Goal: Task Accomplishment & Management: Use online tool/utility

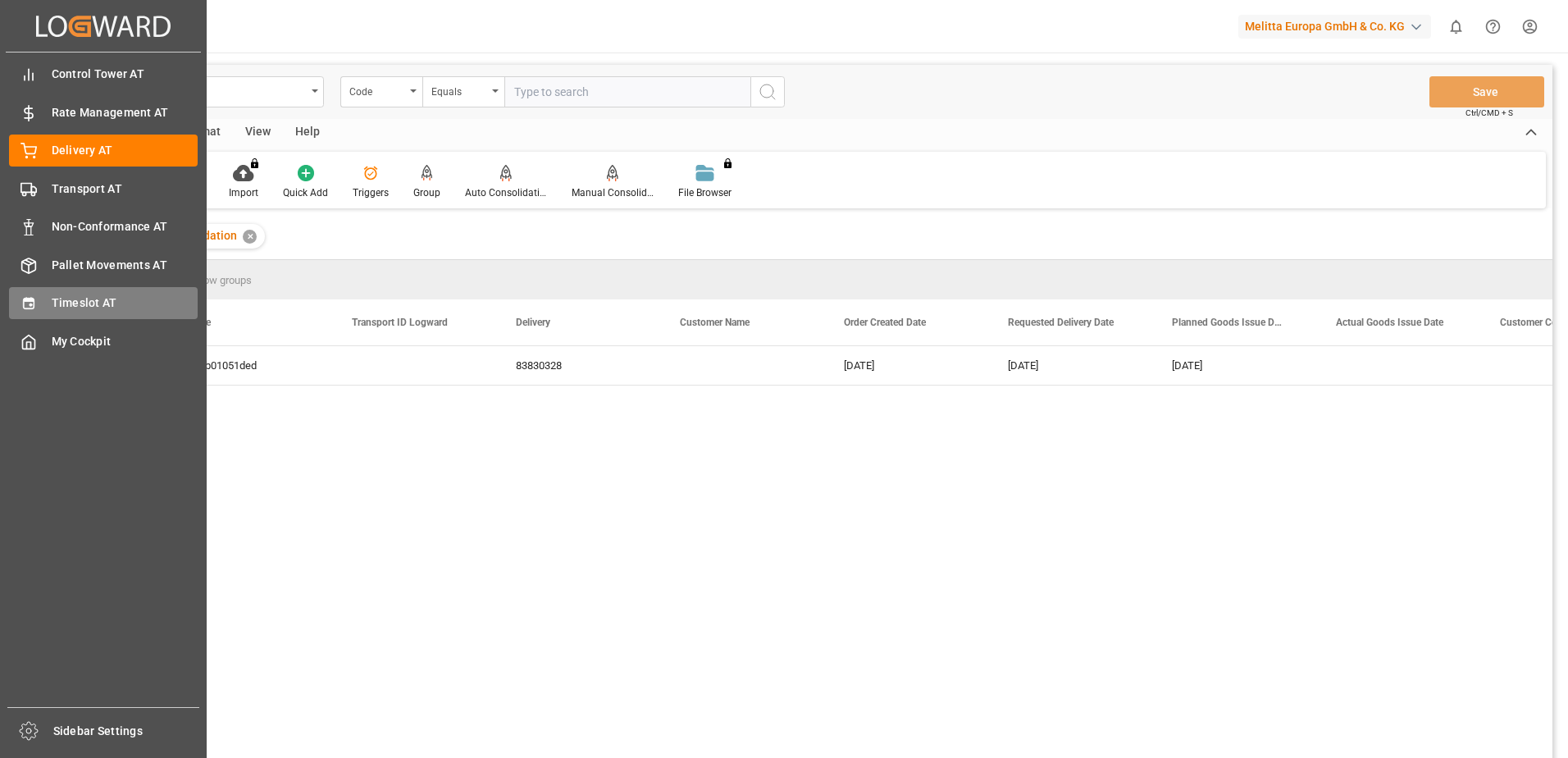
click at [35, 305] on icon at bounding box center [29, 303] width 16 height 16
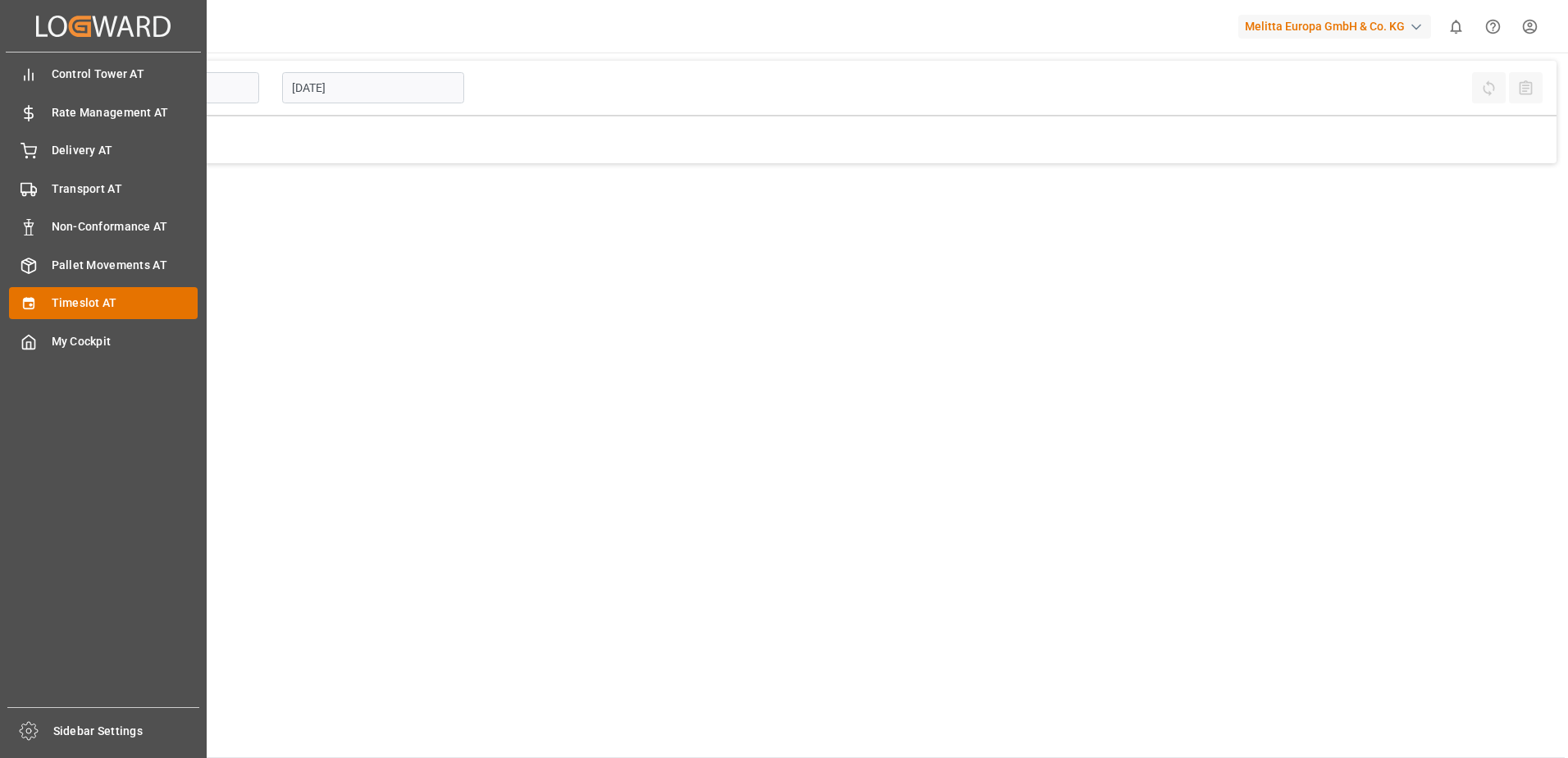
type input "Inbound AT"
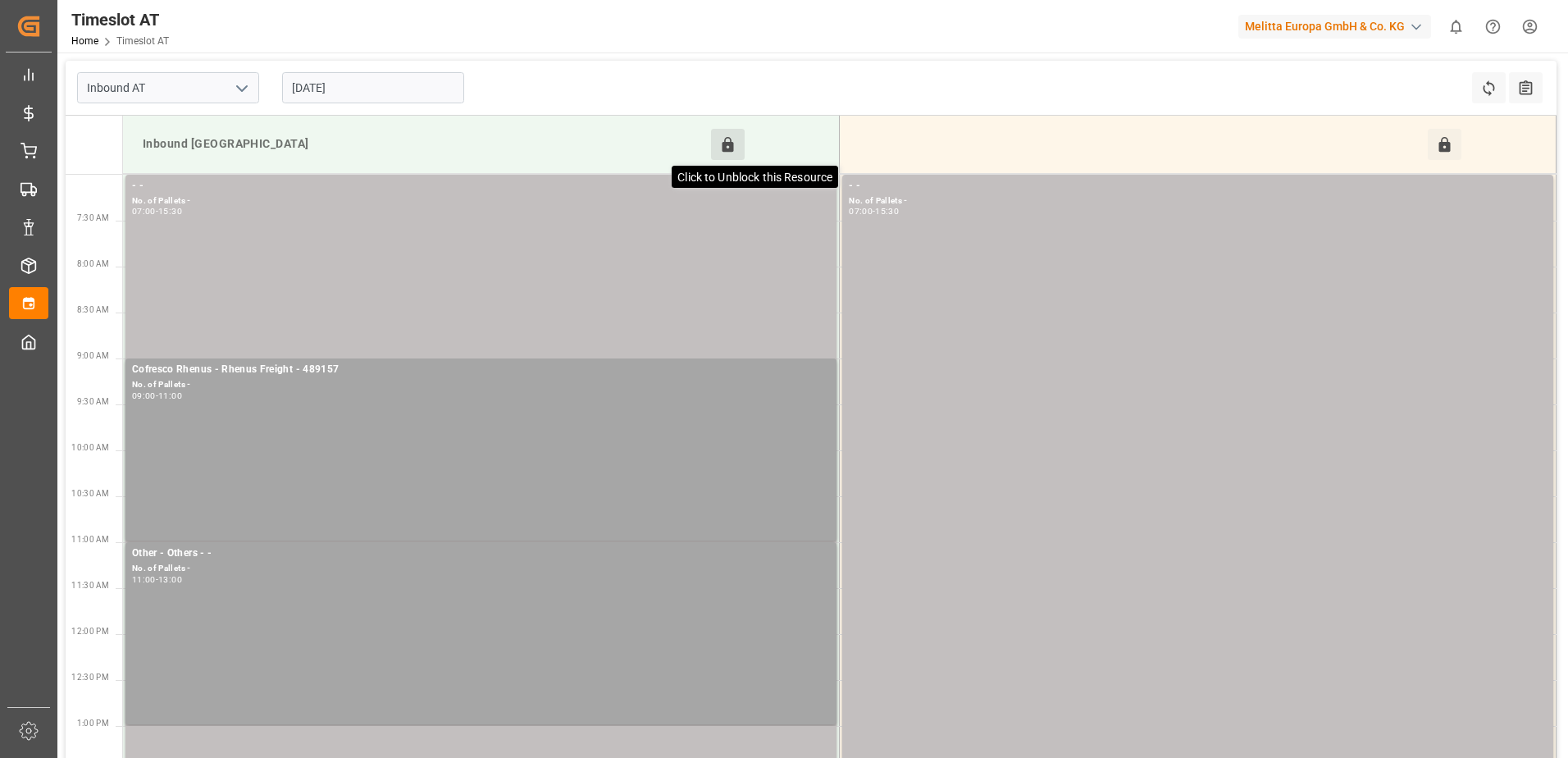
click at [729, 143] on icon at bounding box center [728, 144] width 12 height 15
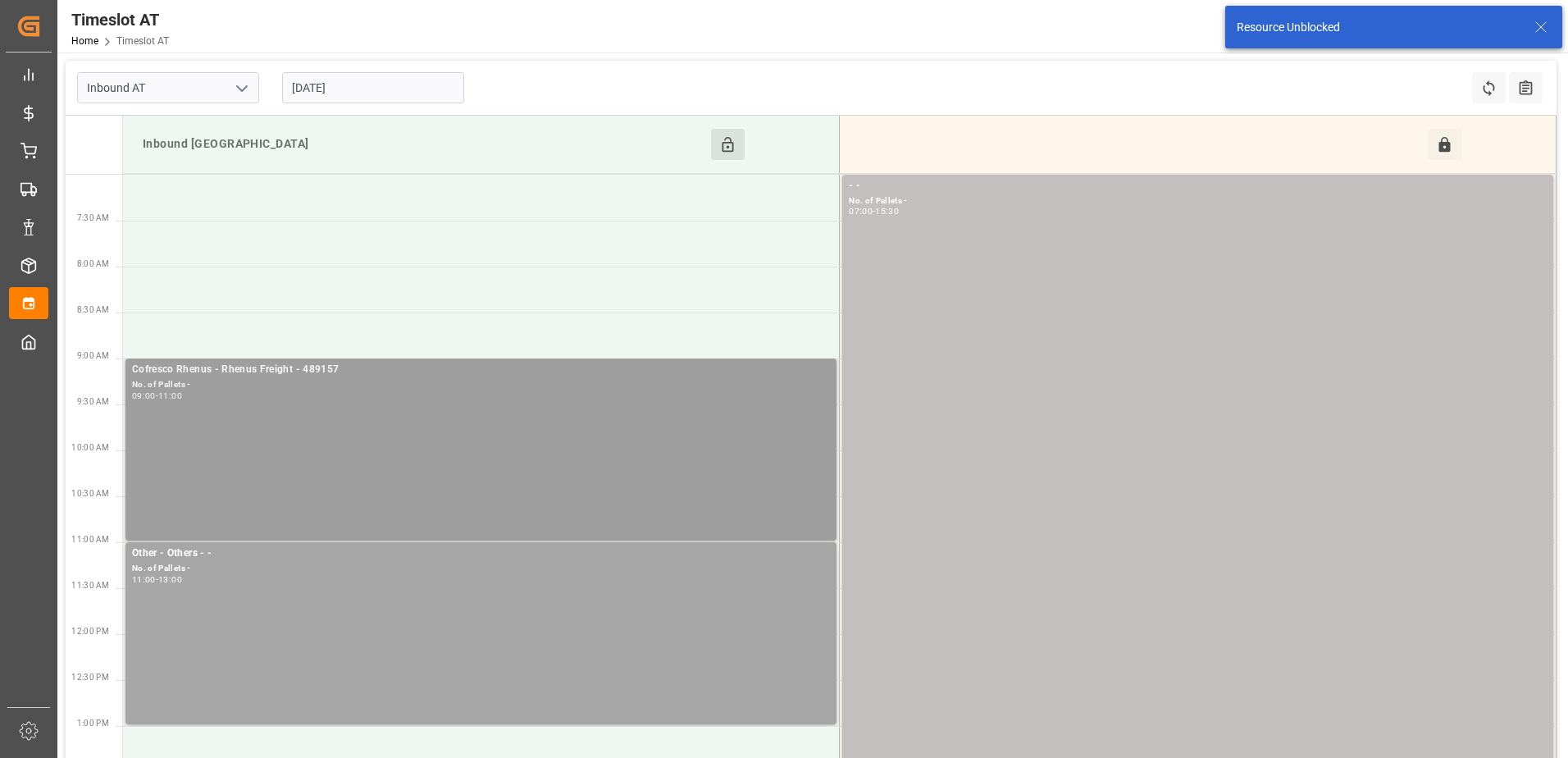
click at [400, 444] on div "Cofresco Rhenus - Rhenus Freight - 489157 No. of Pallets - 09:00 - 11:00" at bounding box center [480, 448] width 698 height 175
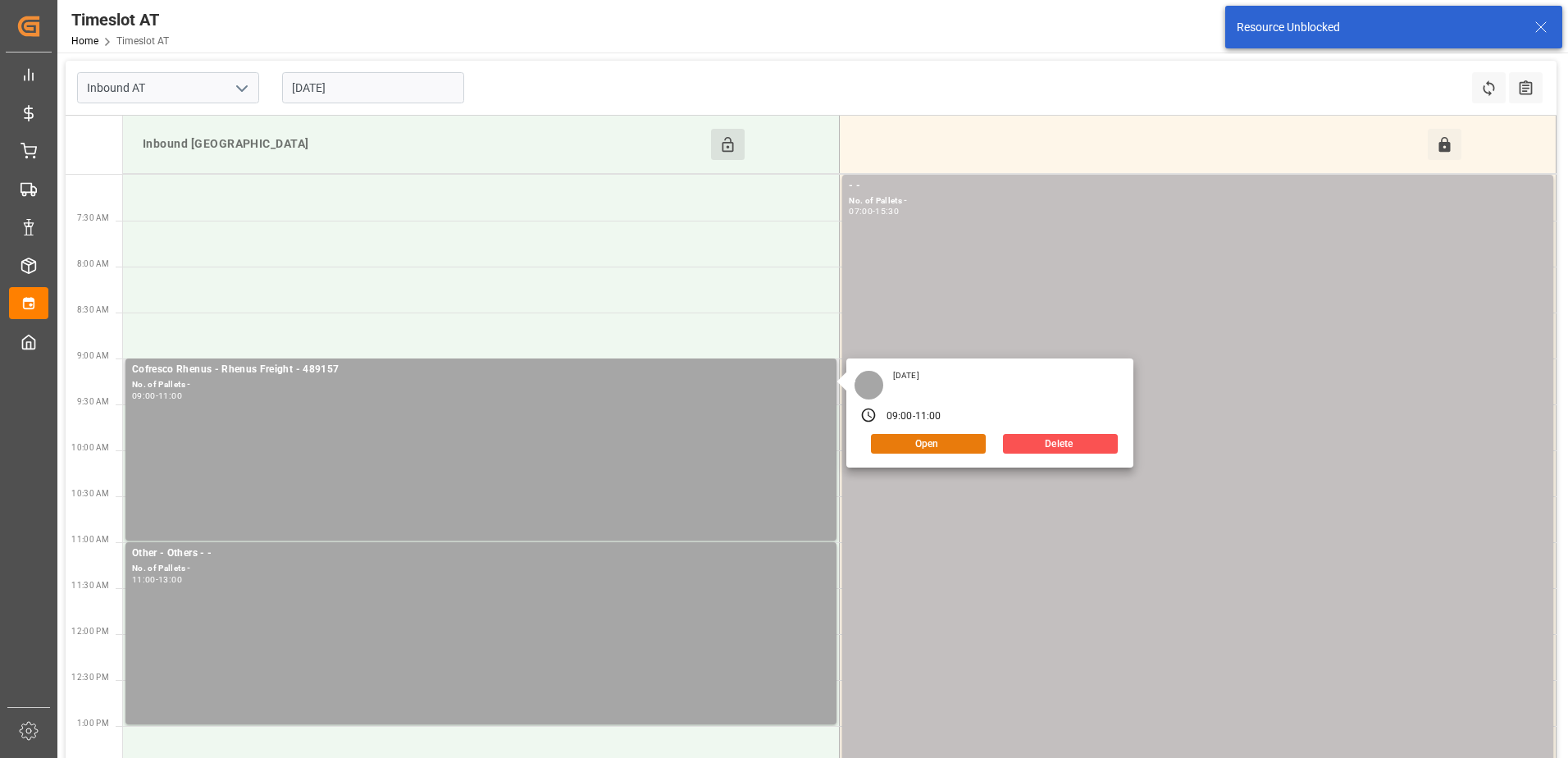
click at [949, 441] on button "Open" at bounding box center [928, 444] width 114 height 20
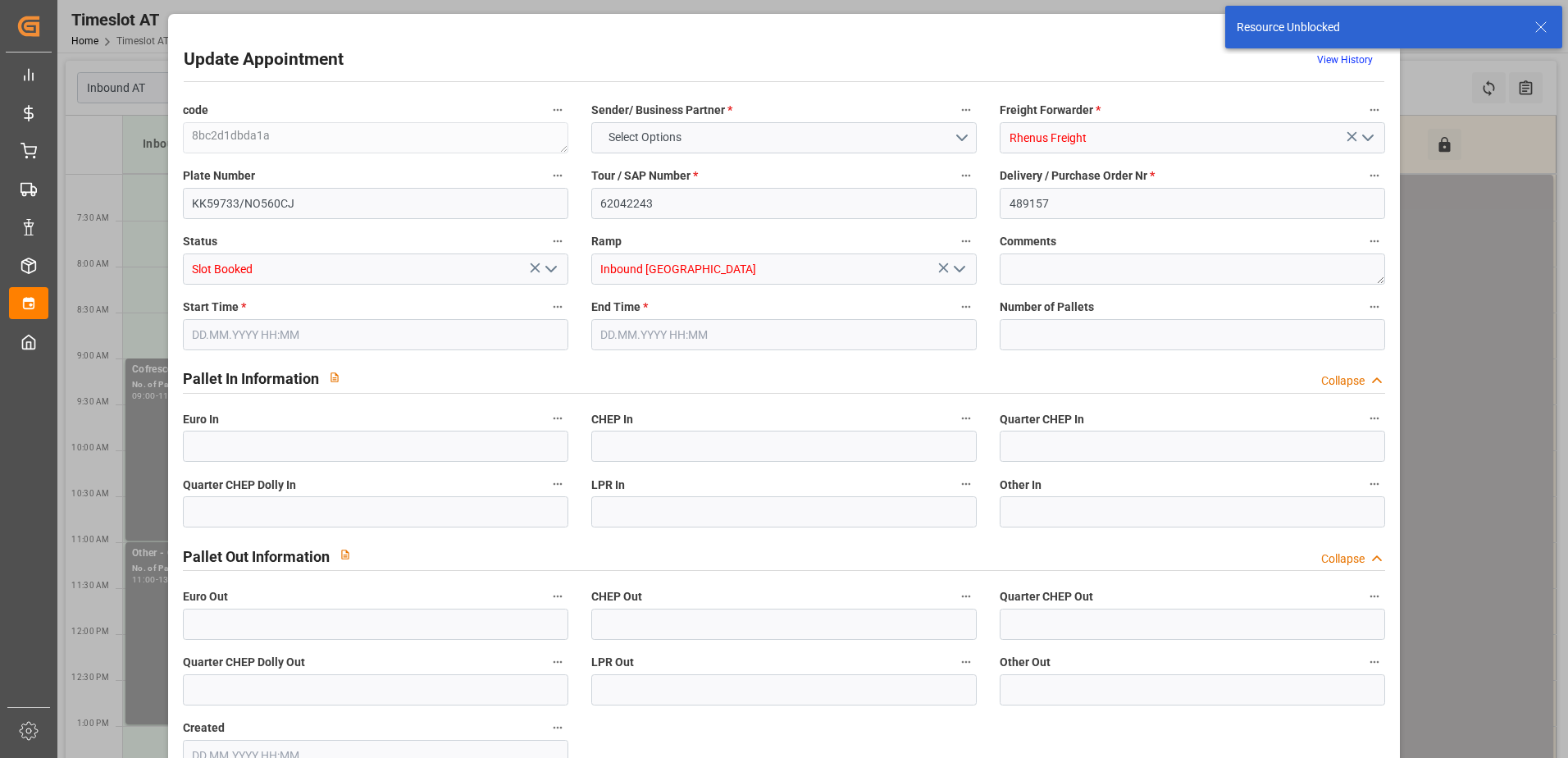
type input "0"
type input "02.09.2025 09:00"
type input "02.09.2025 11:00"
type input "27.08.2025 07:12"
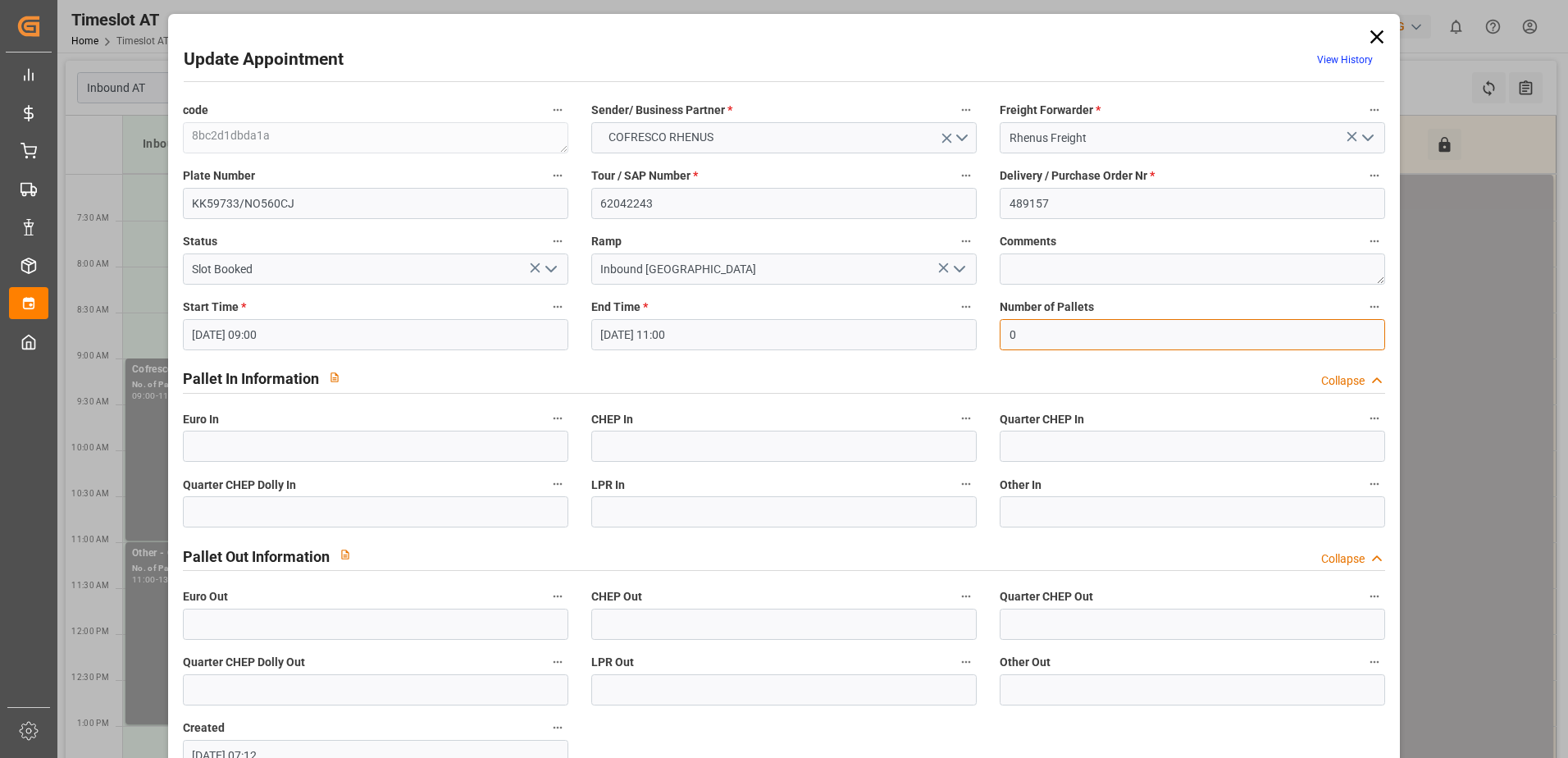
click at [1042, 336] on input "0" at bounding box center [1192, 334] width 386 height 31
type input "49"
click at [226, 447] on input "text" at bounding box center [375, 446] width 386 height 31
type input "49"
click at [553, 268] on polyline "open menu" at bounding box center [551, 269] width 10 height 5
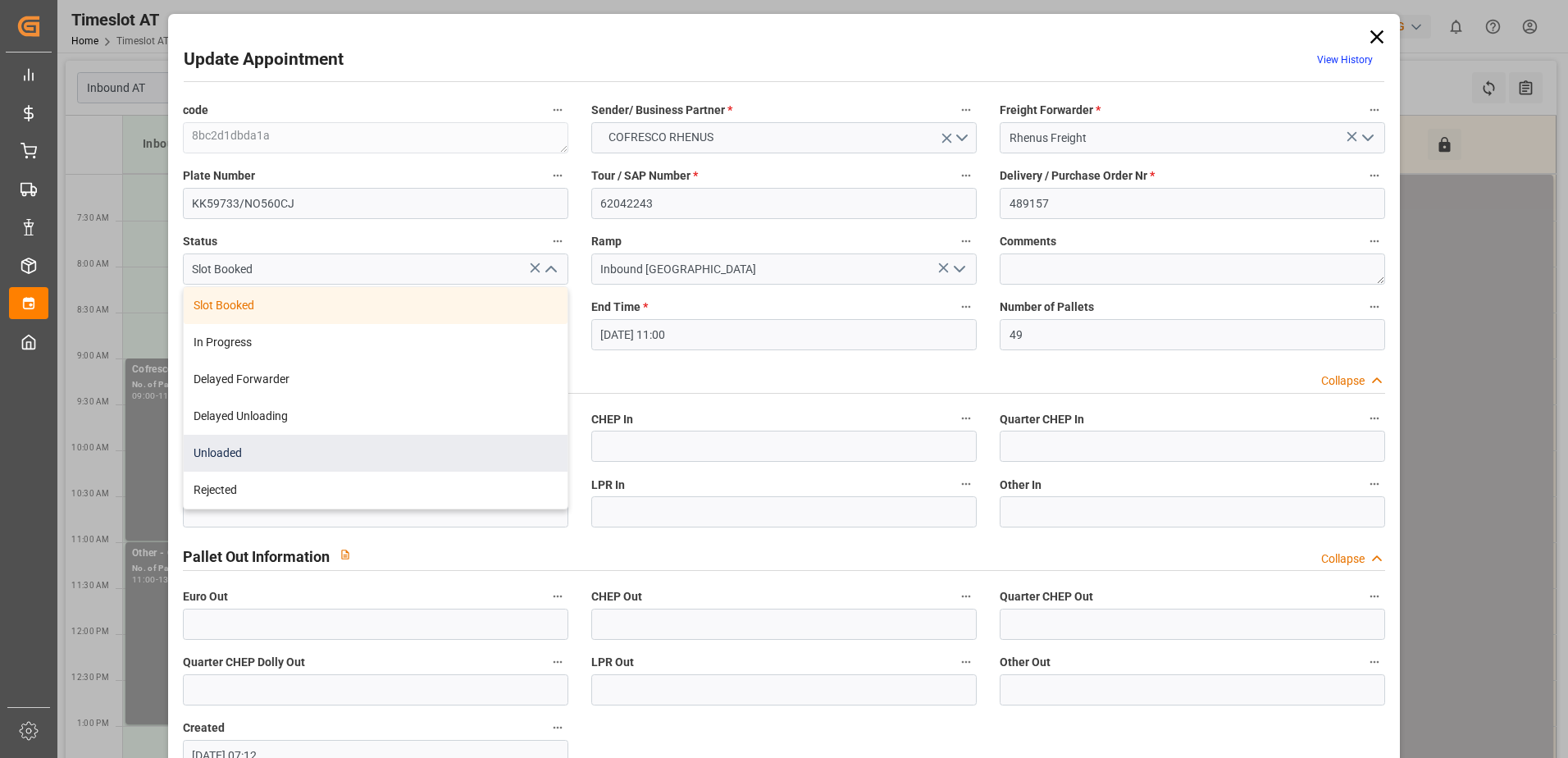
click at [449, 447] on div "Unloaded" at bounding box center [375, 453] width 384 height 37
type input "Unloaded"
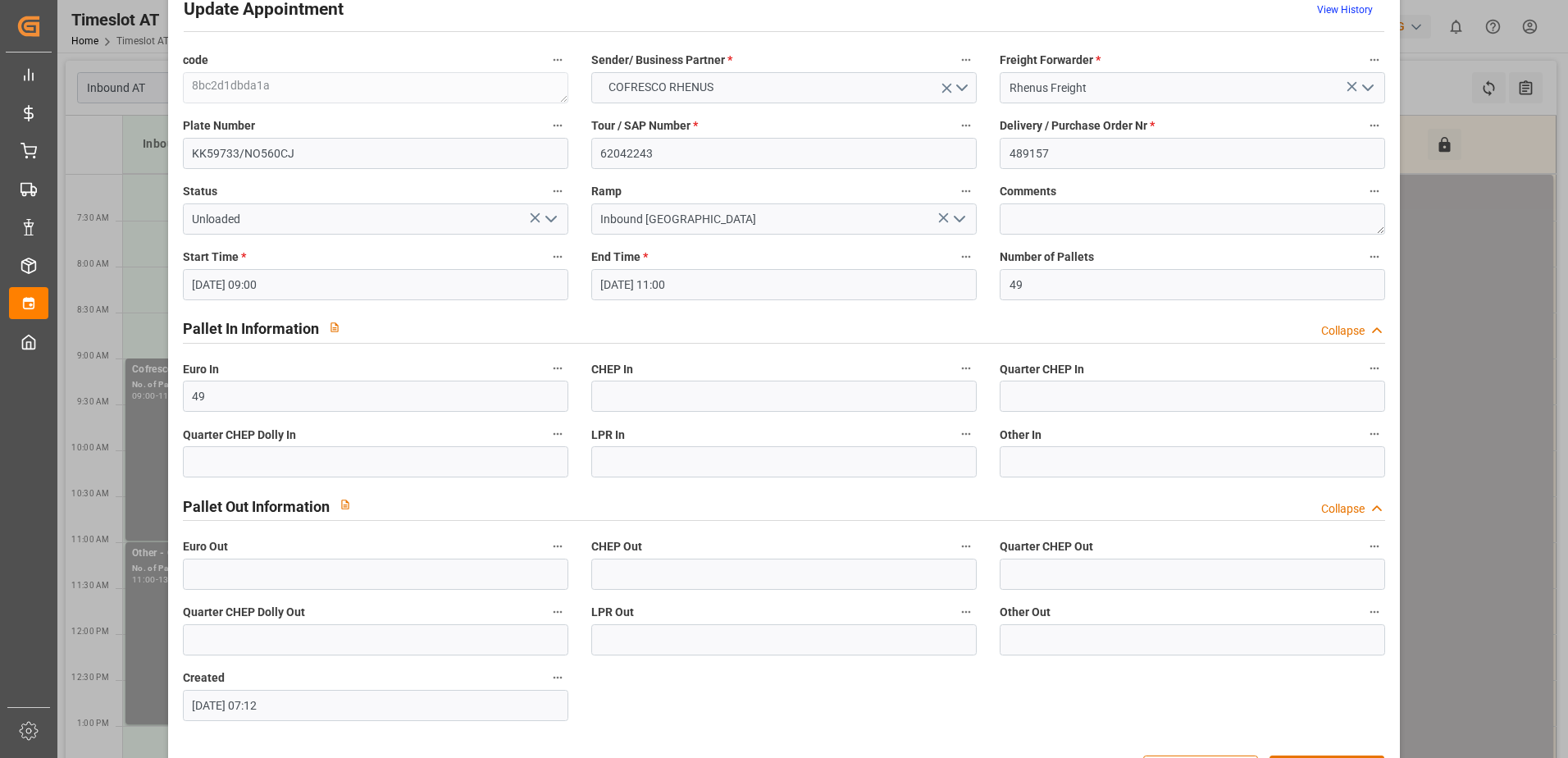
scroll to position [108, 0]
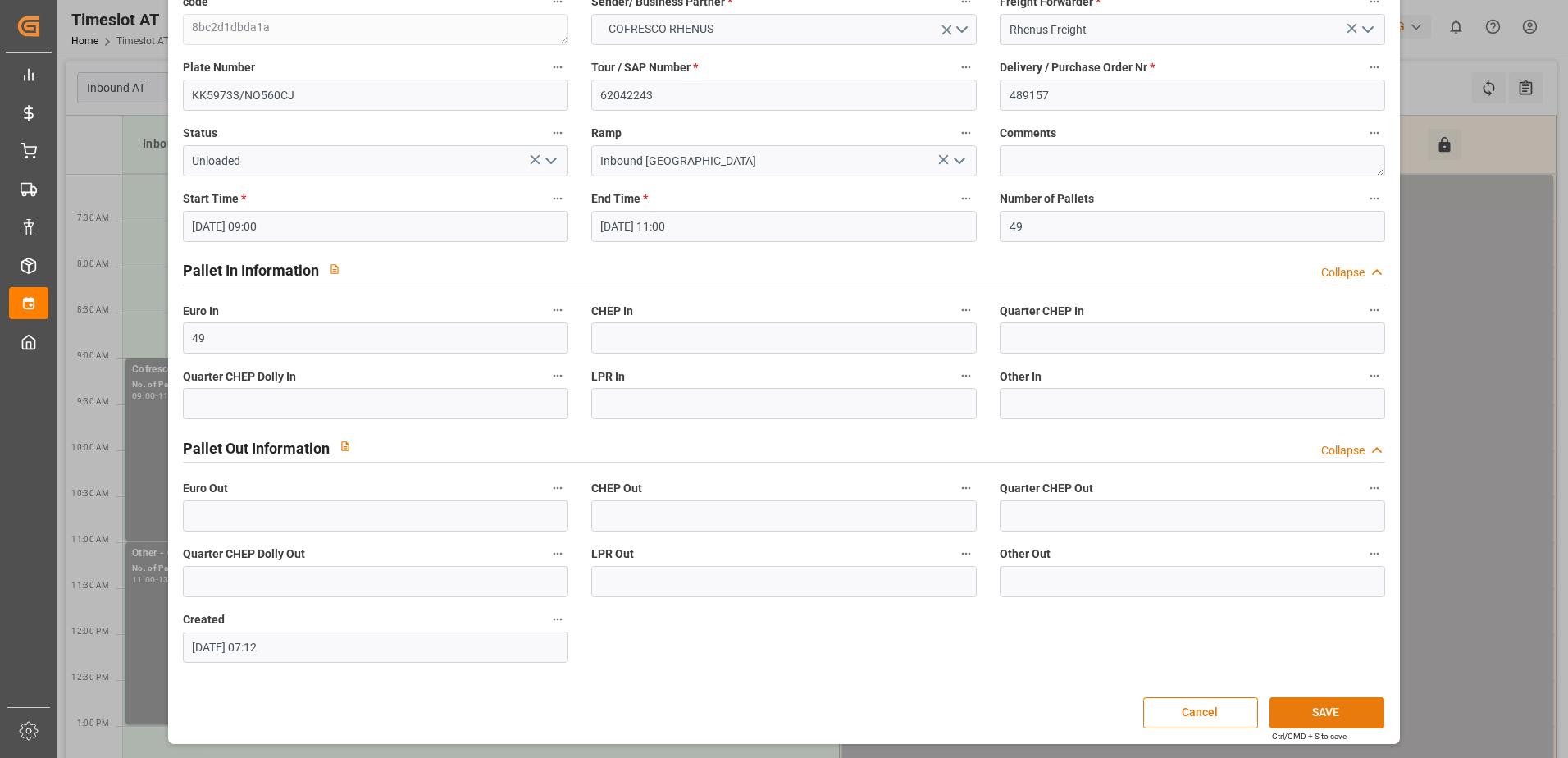
click at [1312, 709] on button "SAVE" at bounding box center [1326, 713] width 114 height 31
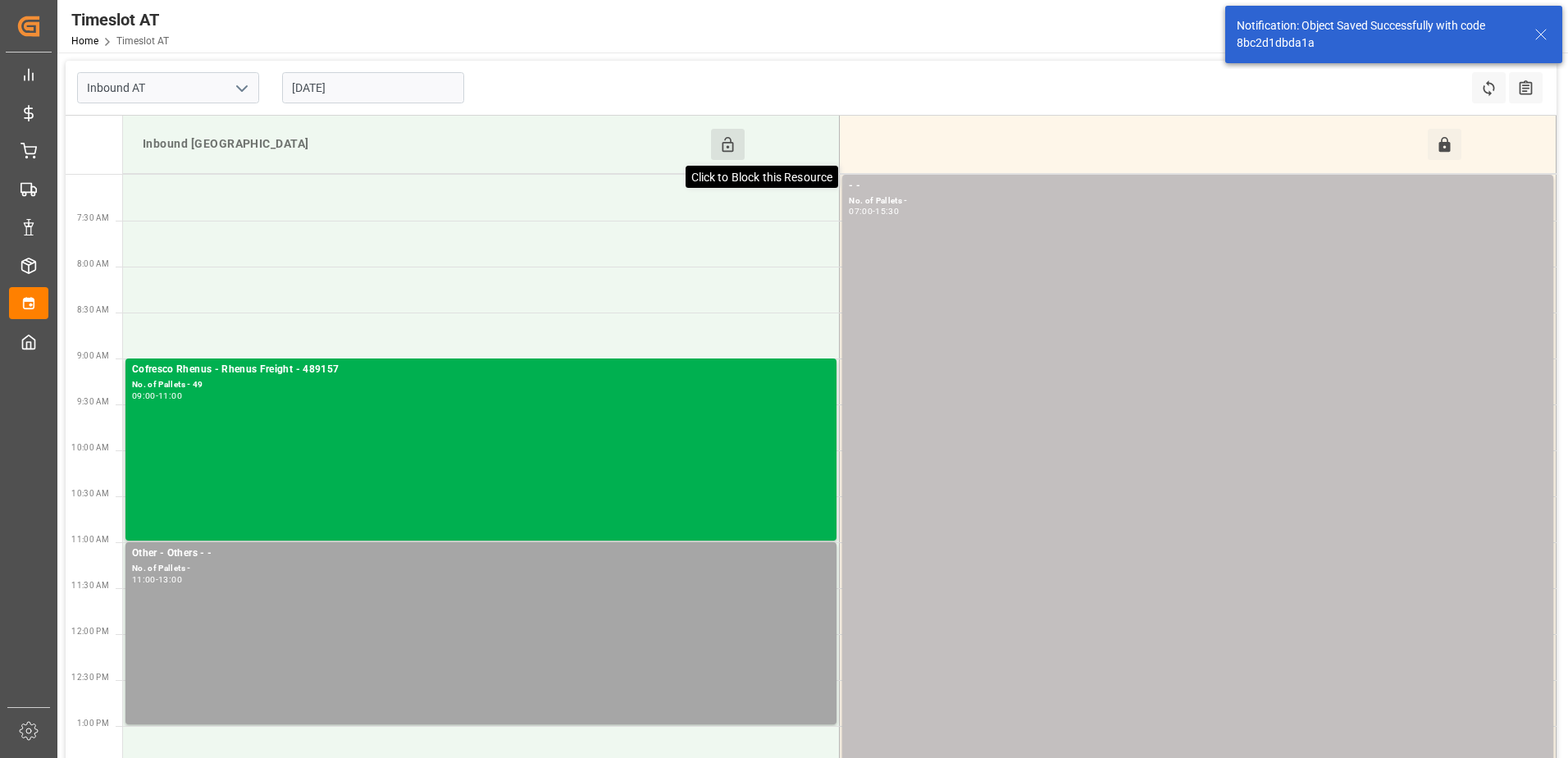
click at [725, 149] on icon at bounding box center [727, 144] width 17 height 17
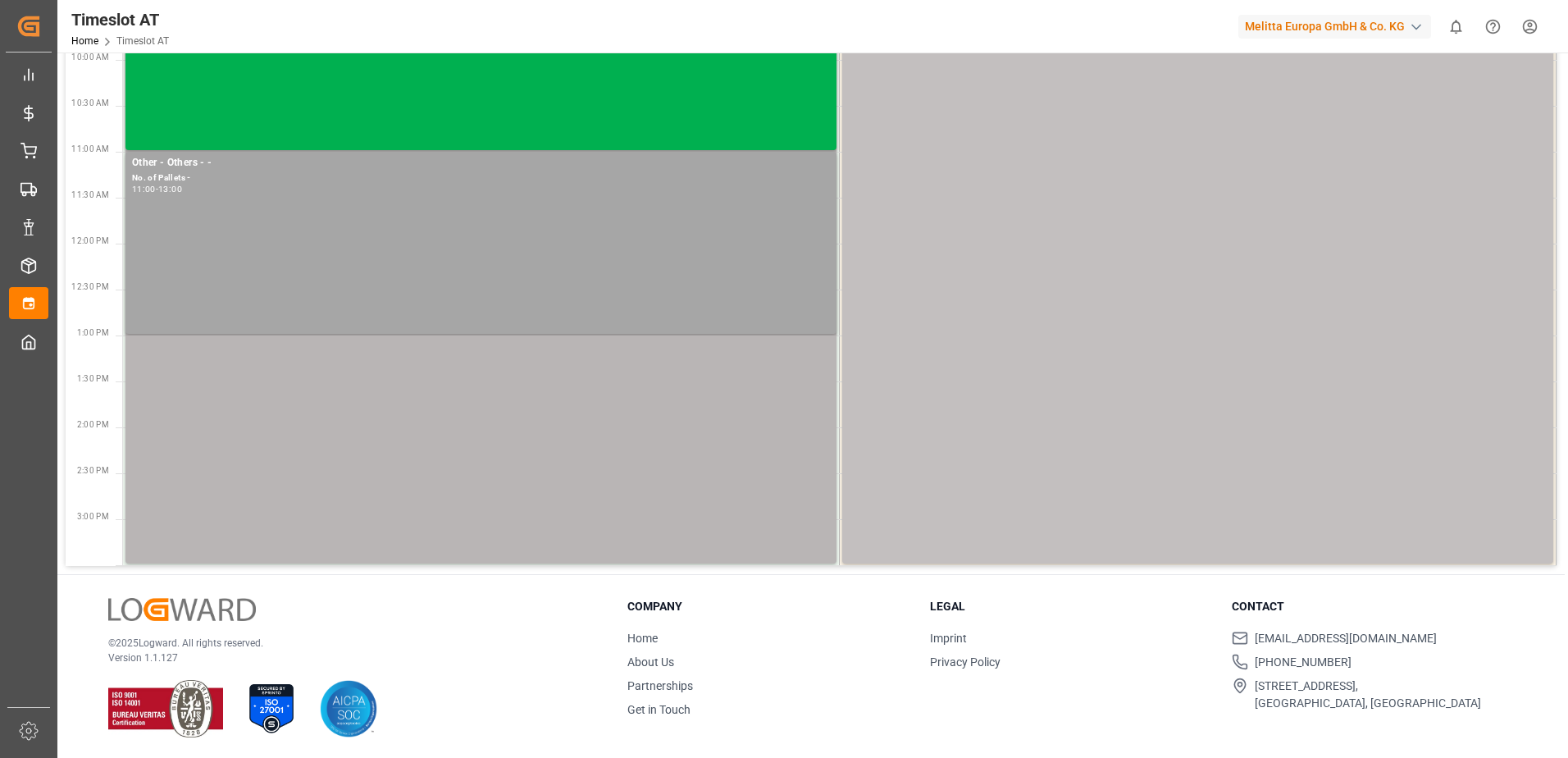
scroll to position [393, 0]
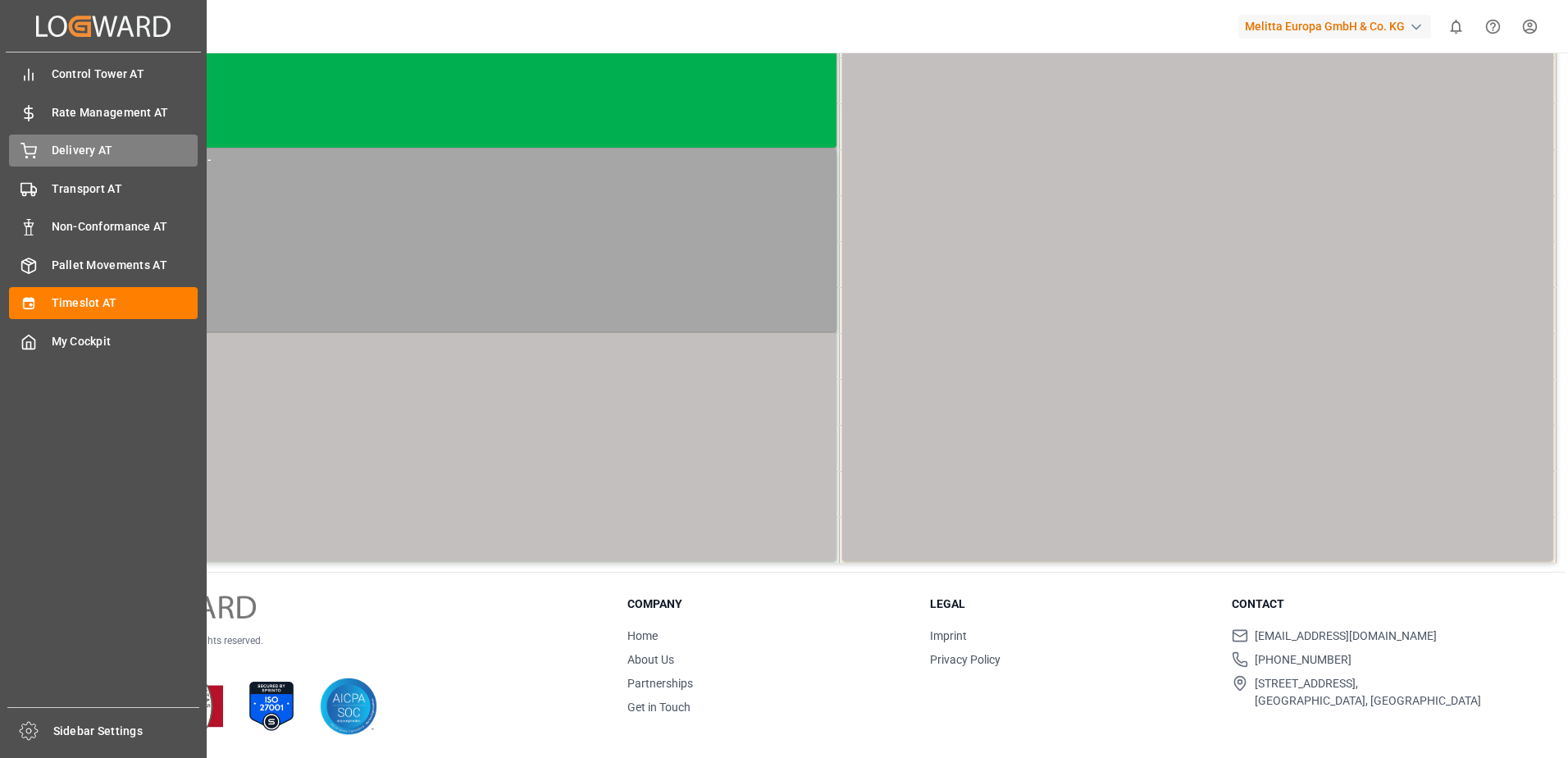
click at [38, 150] on div "Delivery AT Delivery AT" at bounding box center [104, 150] width 189 height 32
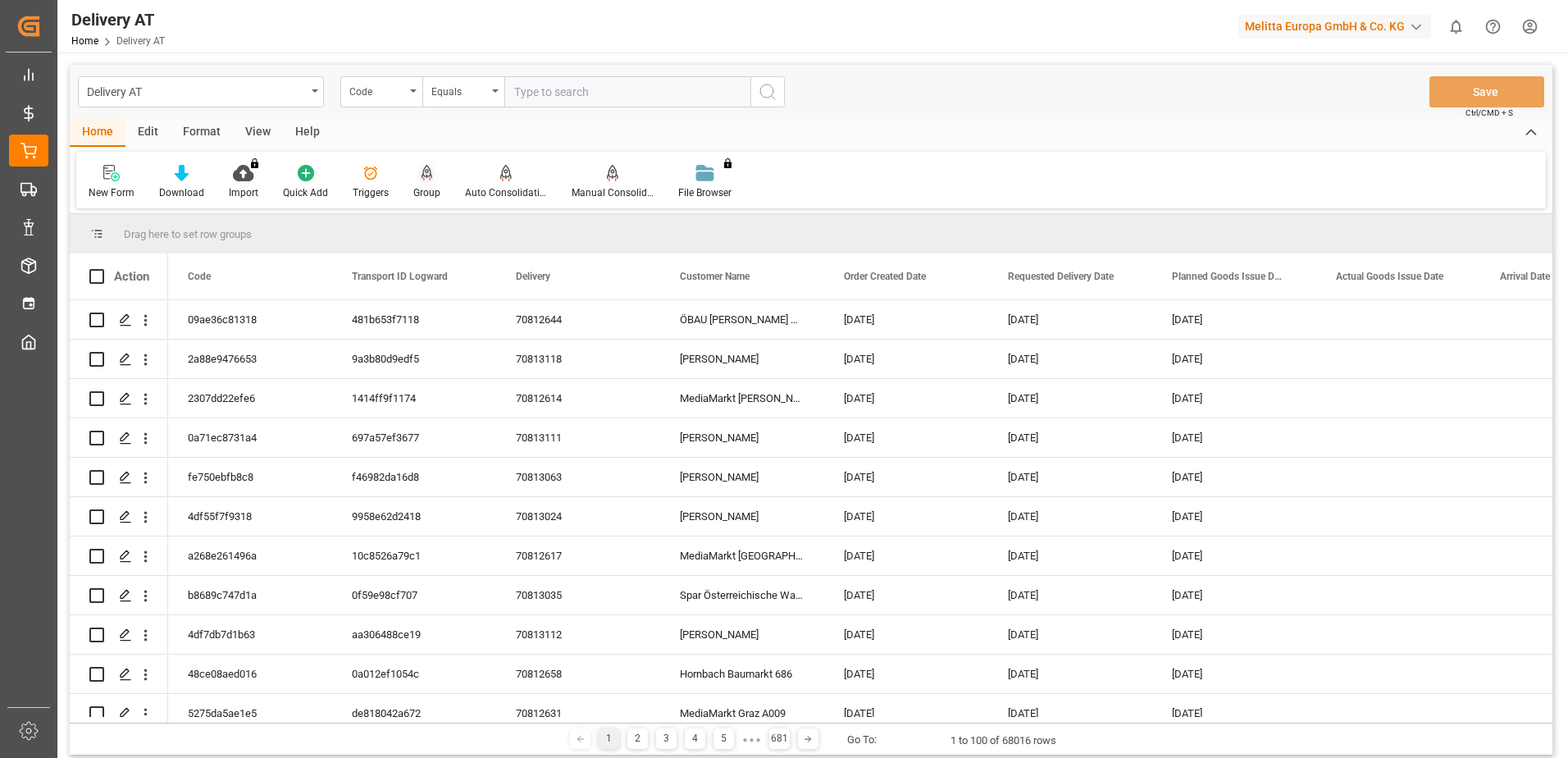
click at [421, 182] on div "Group" at bounding box center [427, 182] width 52 height 36
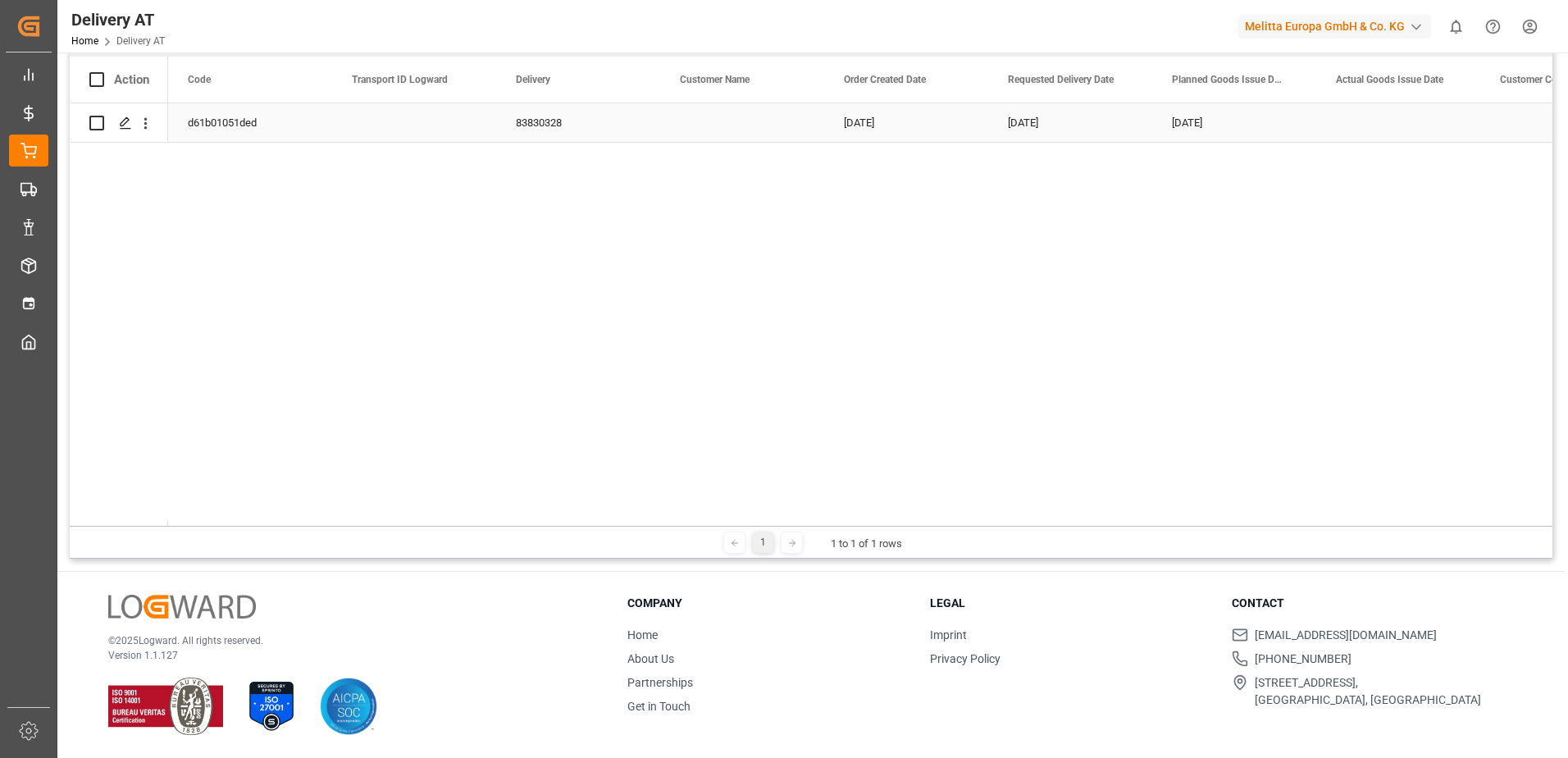
click at [103, 120] on input "Press Space to toggle row selection (unchecked)" at bounding box center [96, 123] width 15 height 15
checkbox input "true"
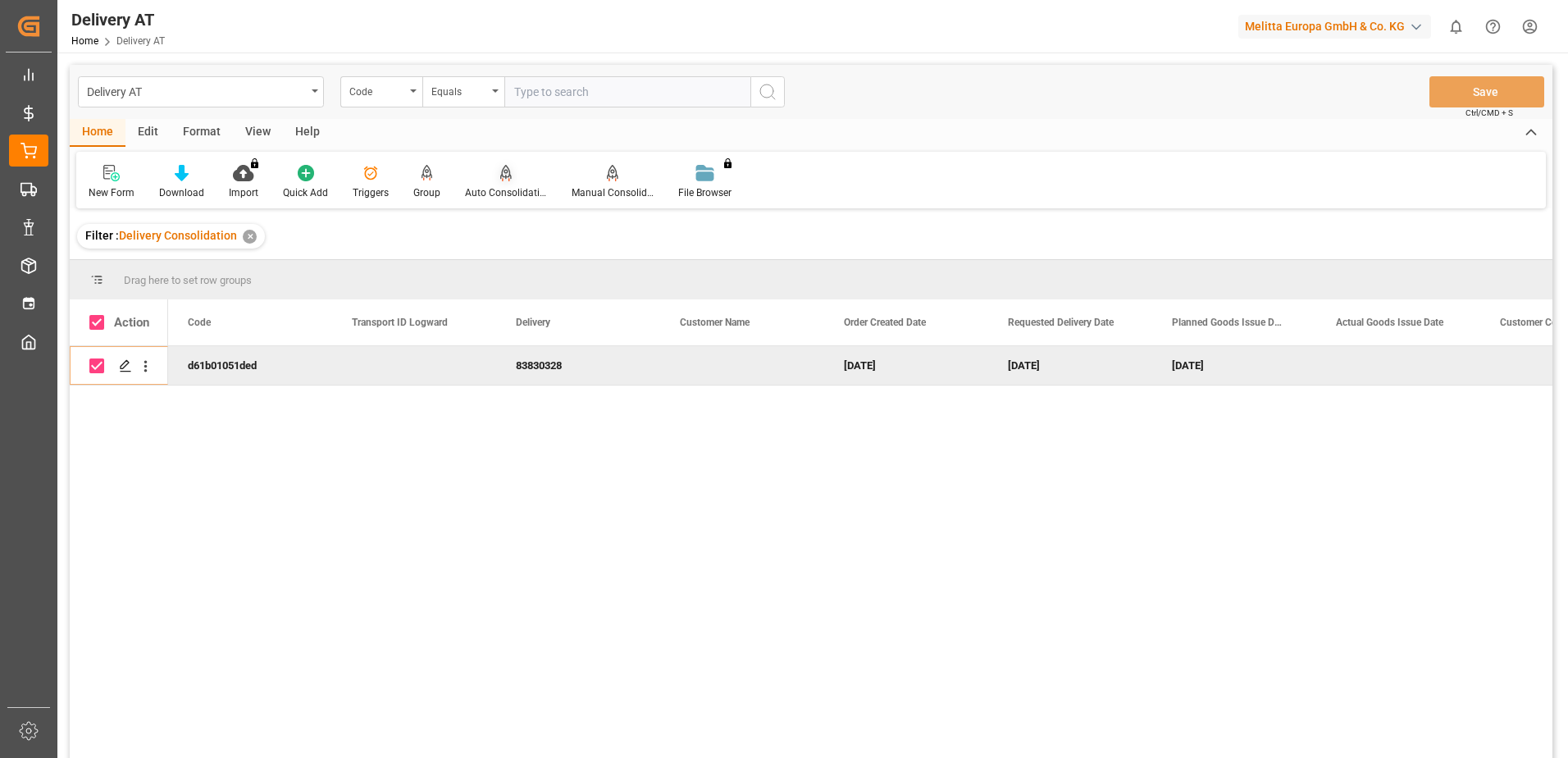
click at [506, 188] on div "Auto Consolidation" at bounding box center [506, 192] width 82 height 15
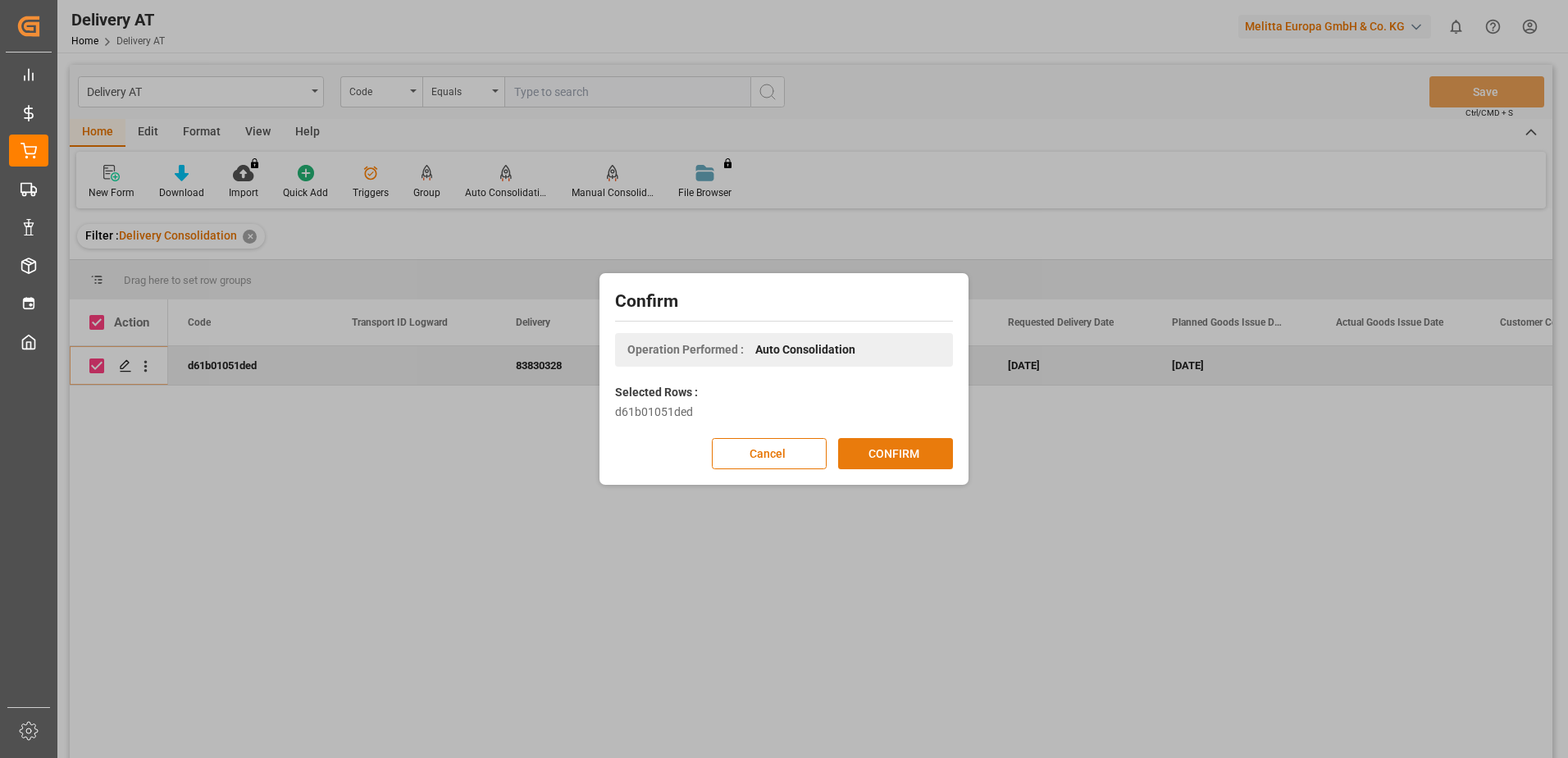
click at [894, 458] on button "CONFIRM" at bounding box center [895, 453] width 114 height 31
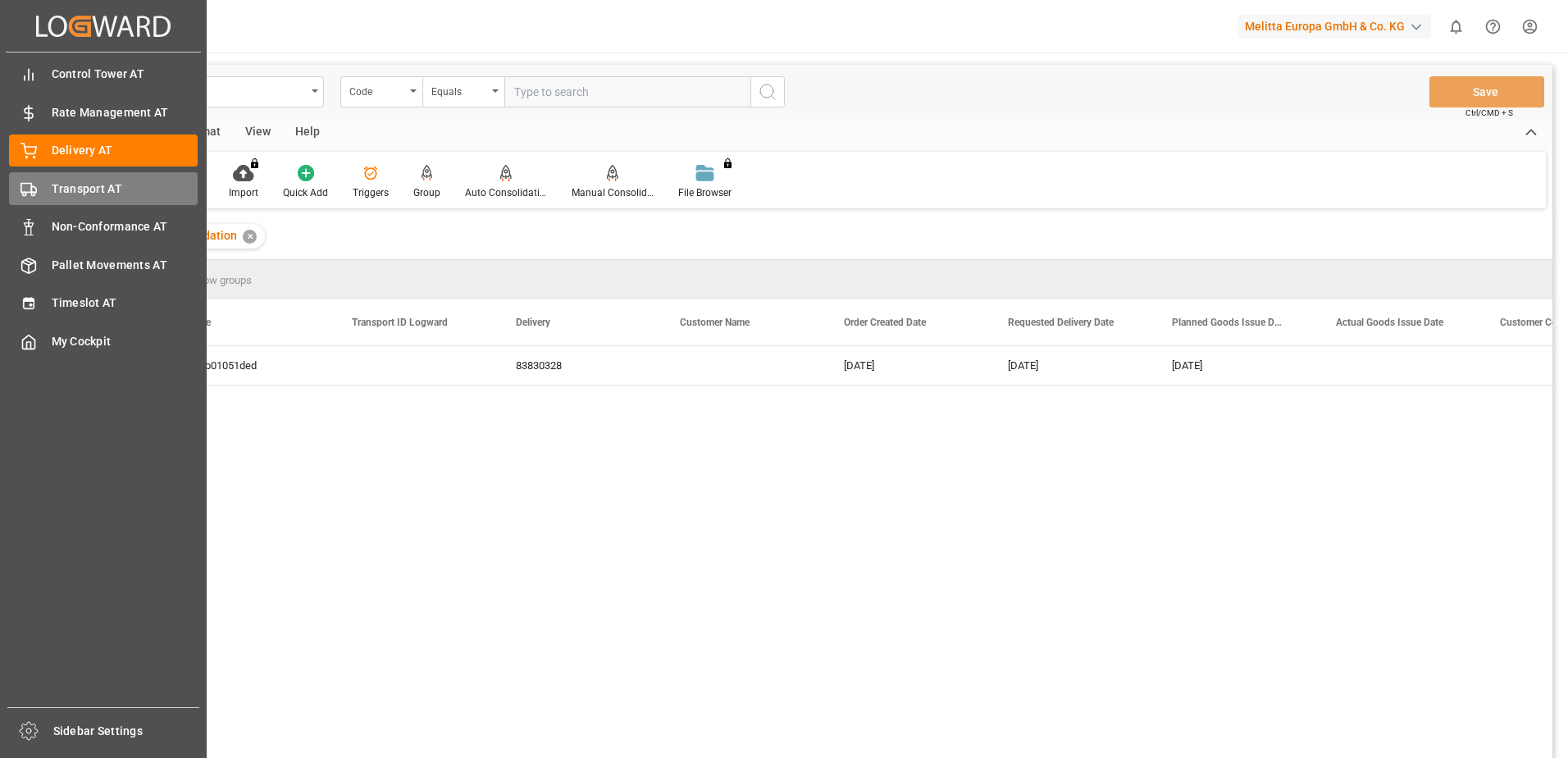
click at [29, 189] on icon at bounding box center [29, 190] width 16 height 16
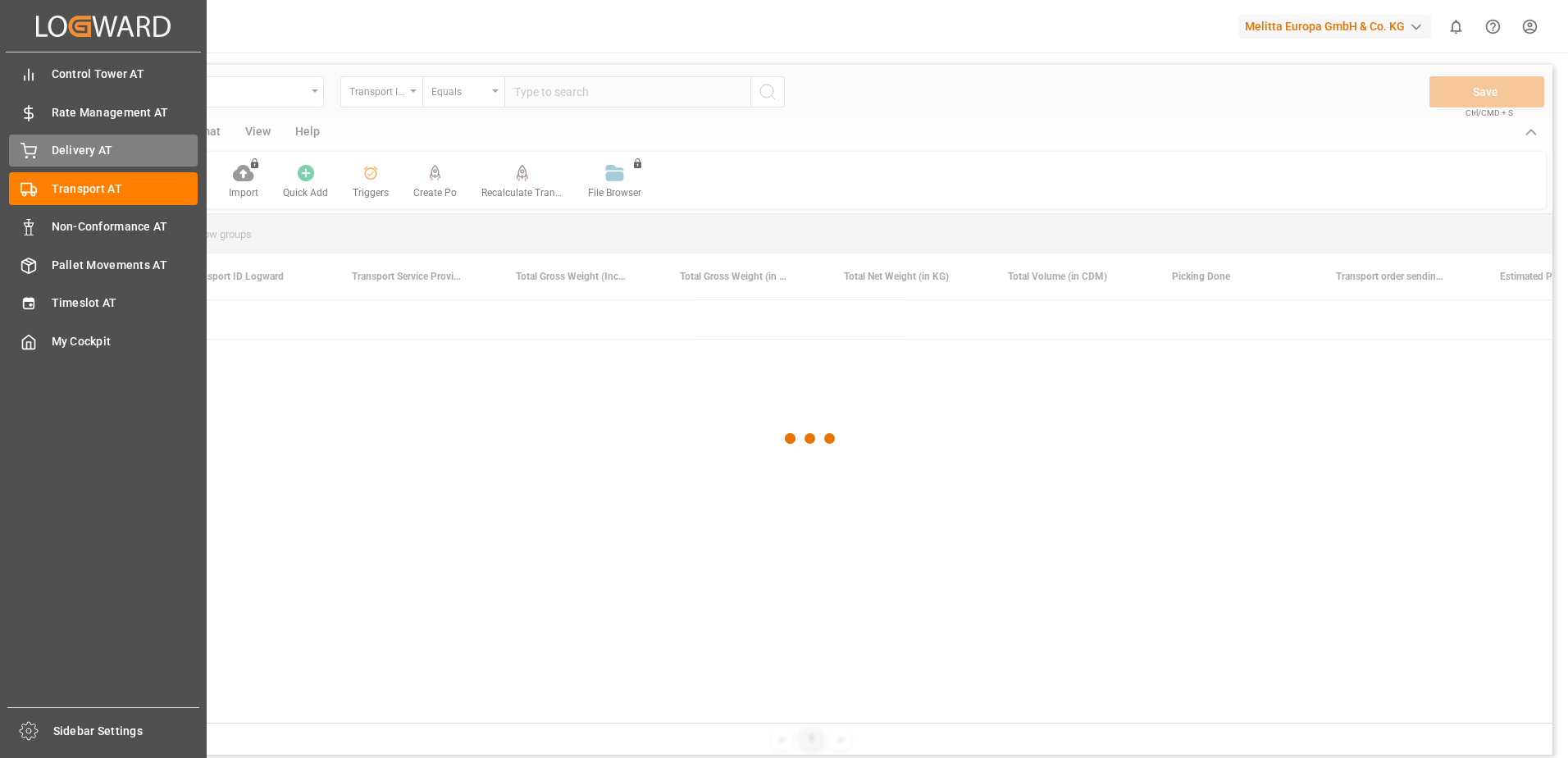
click at [50, 155] on div "Delivery AT Delivery AT" at bounding box center [104, 150] width 189 height 32
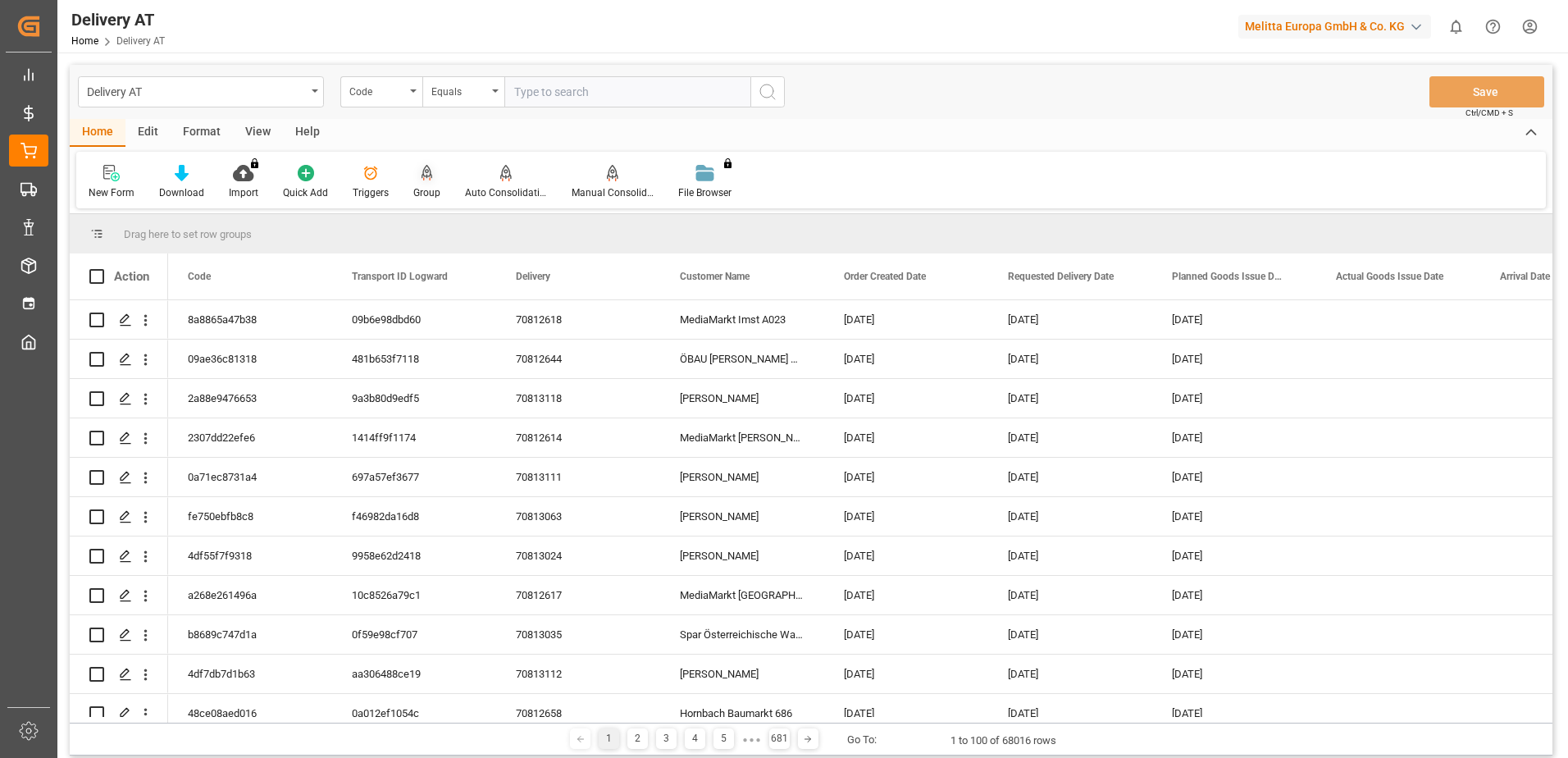
click at [430, 180] on div at bounding box center [427, 172] width 27 height 17
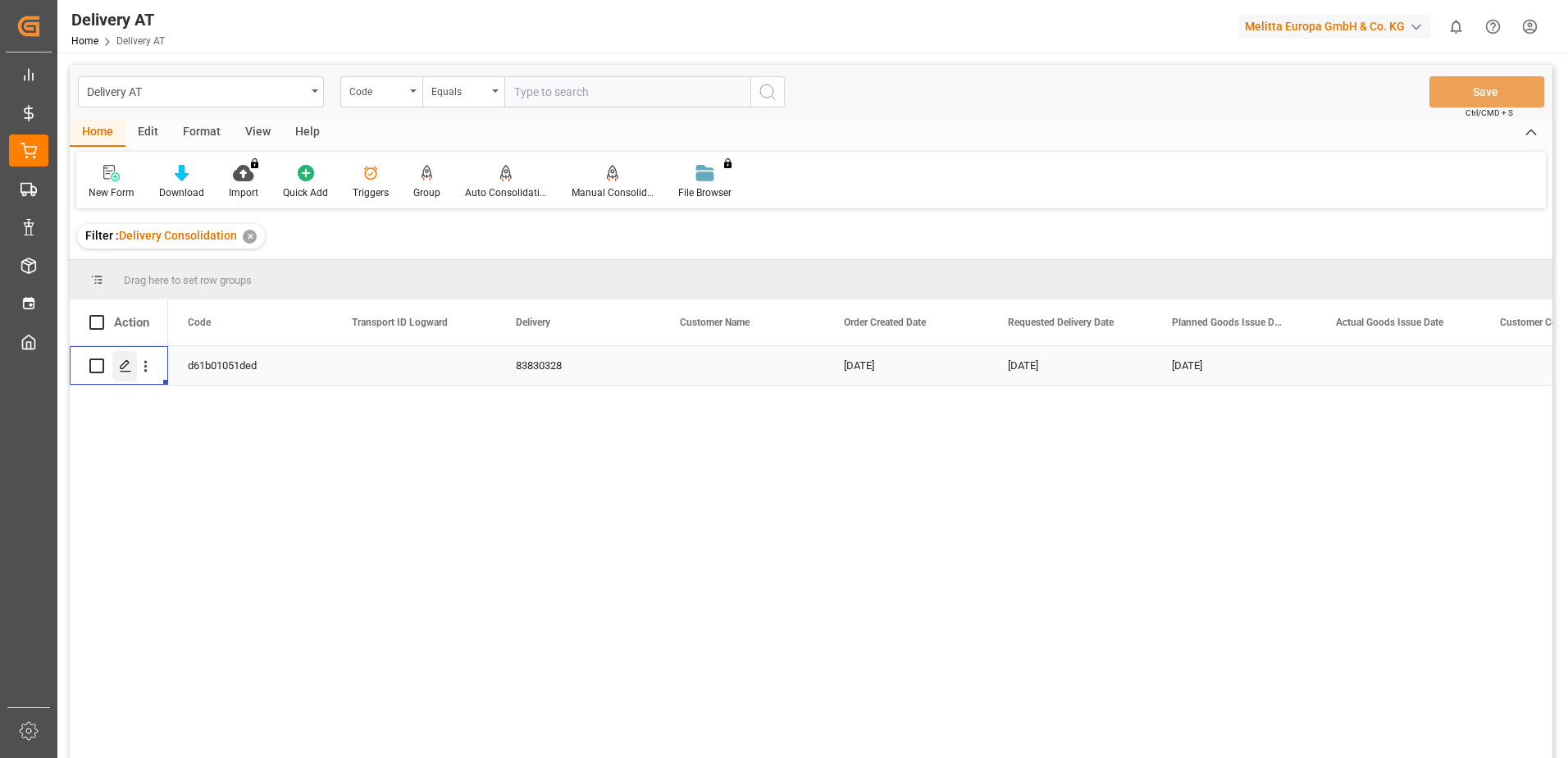
click at [123, 364] on icon "Press SPACE to select this row." at bounding box center [125, 366] width 13 height 13
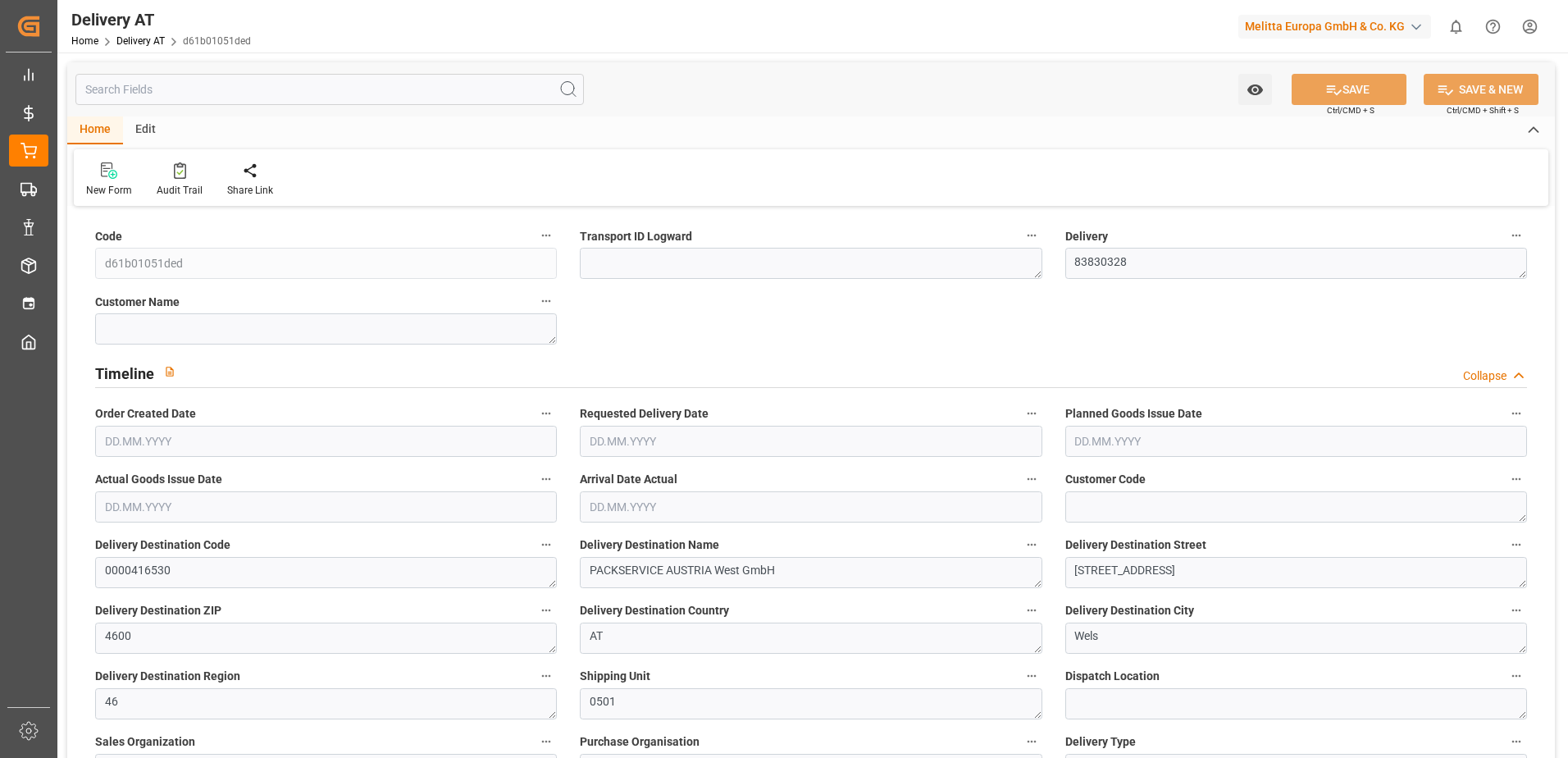
type input "6788.848"
type input "13341"
type input "88690.5"
type input "95"
type input "48"
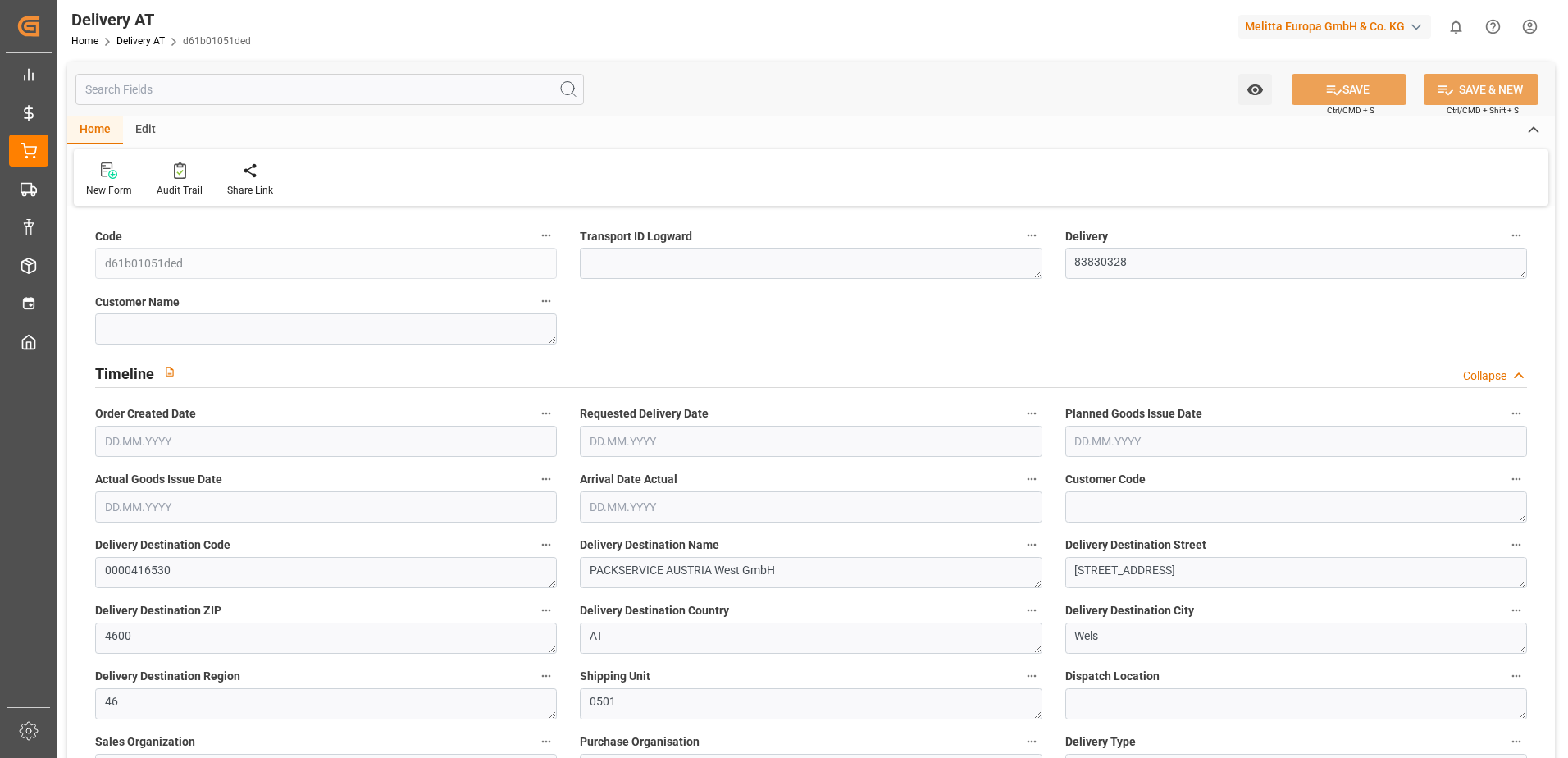
type input "0"
type input "1"
type input "0"
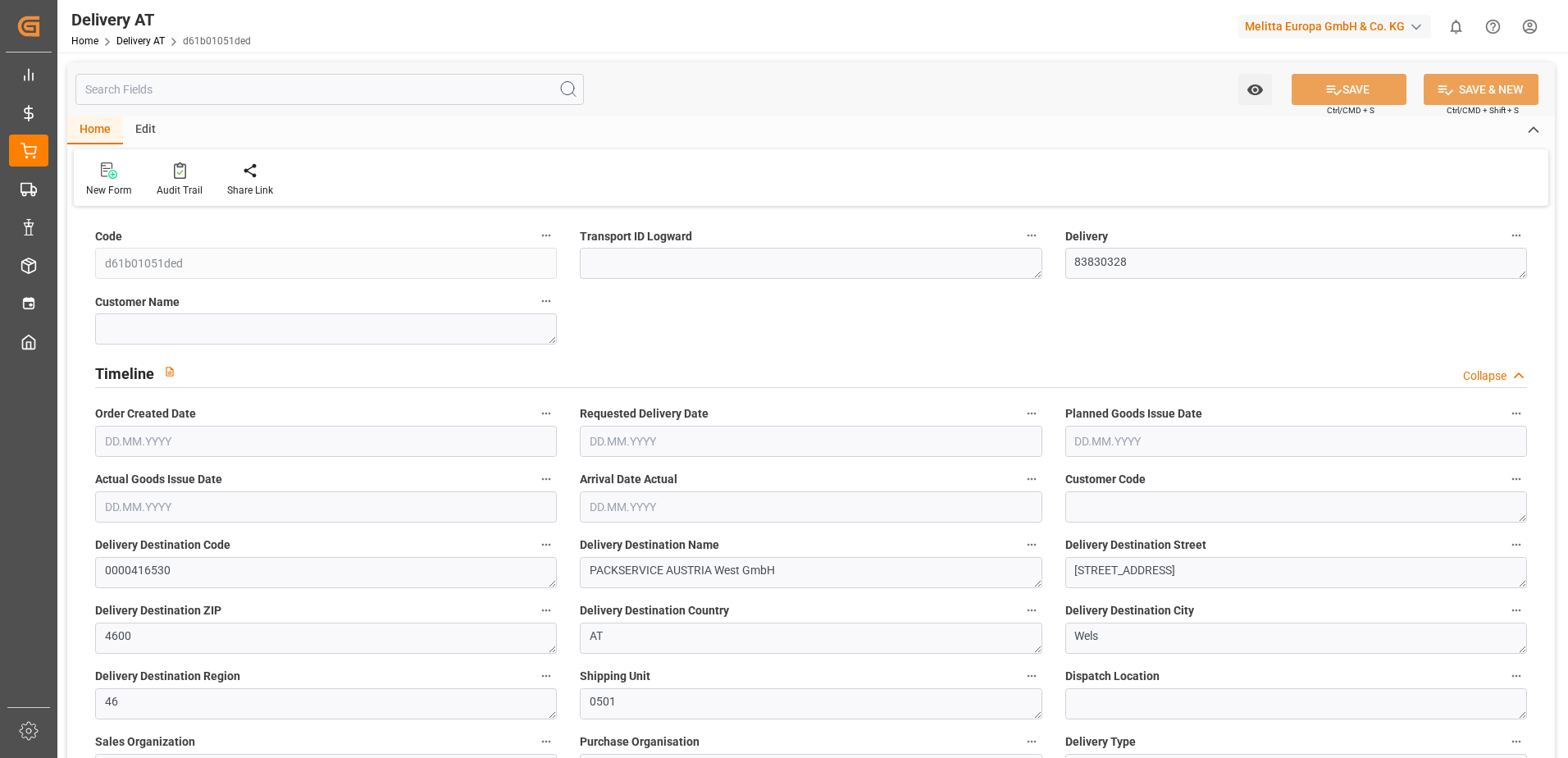
type input "0"
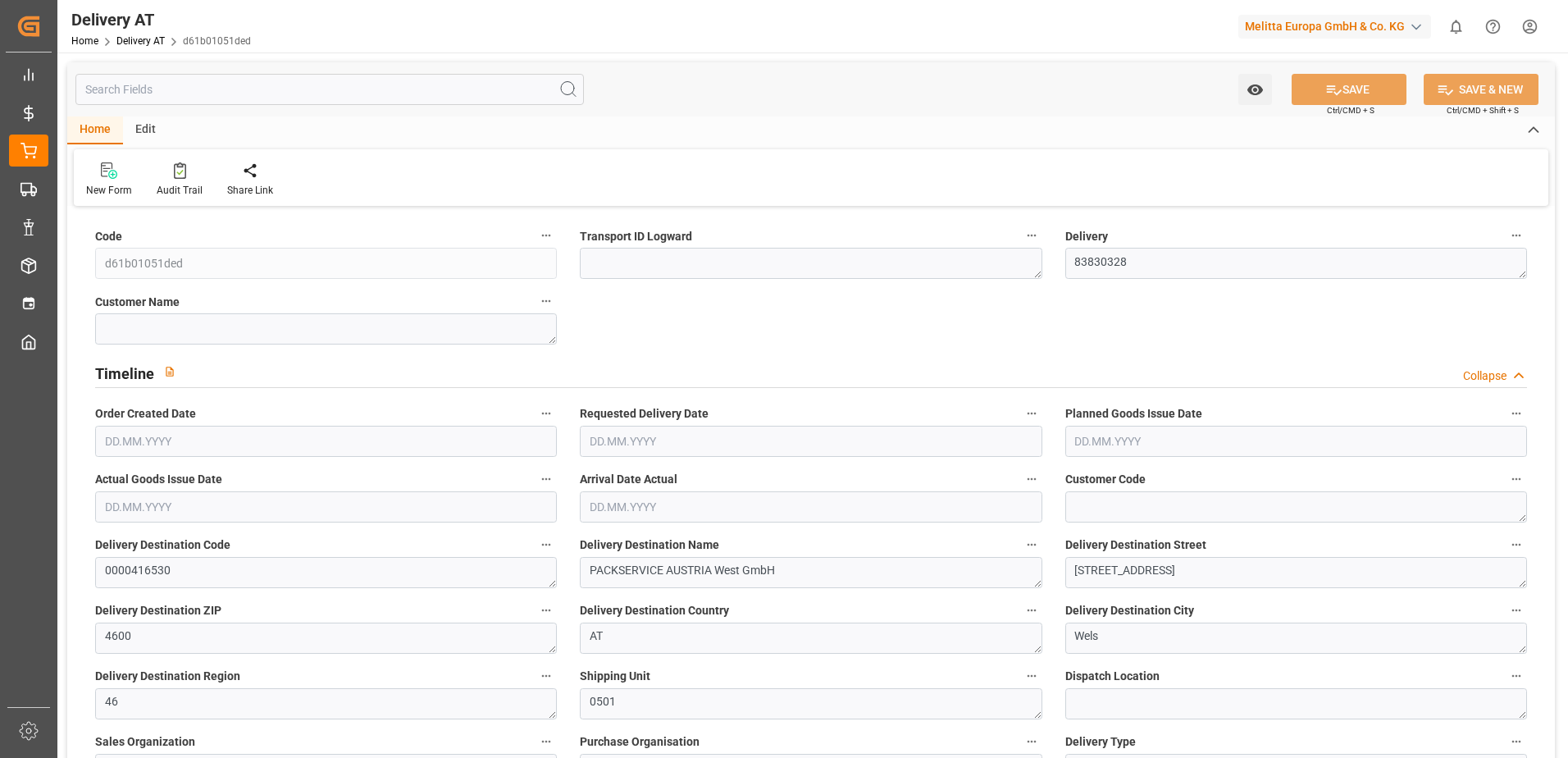
type input "0"
type input "816.84"
type input "0"
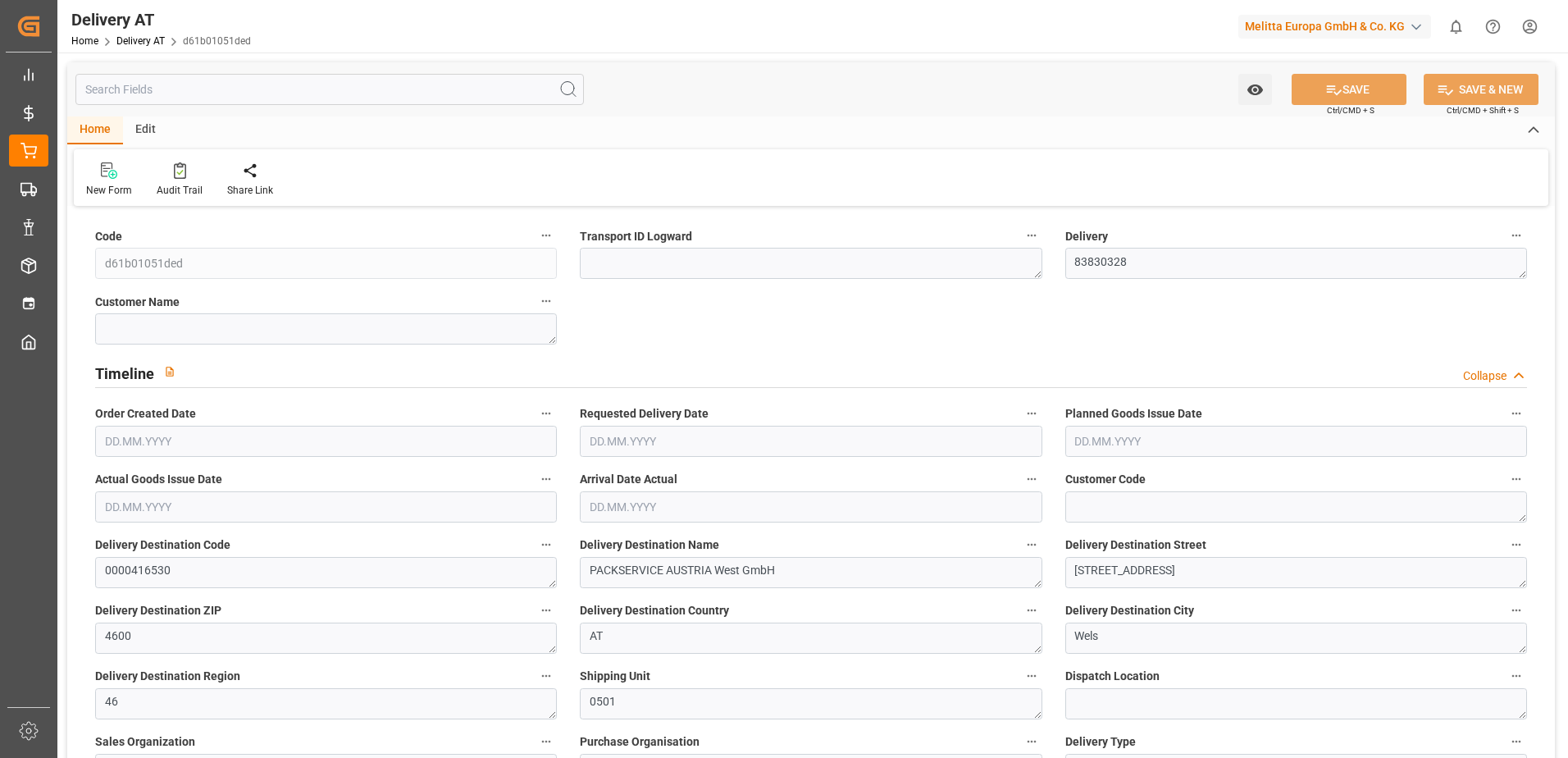
type input "0"
type input "1.5"
type input "0"
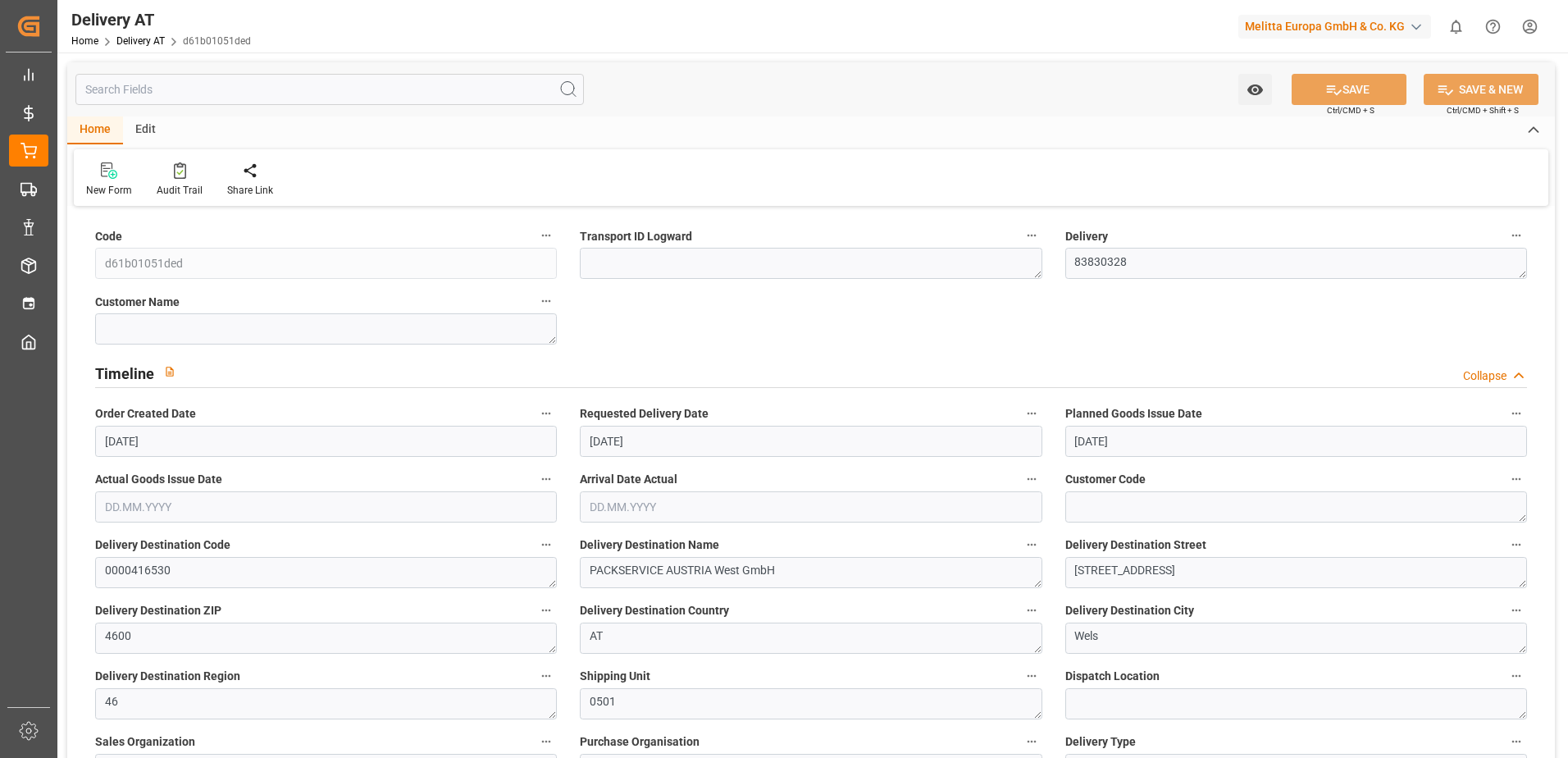
type input "[DATE]"
type input "[DATE] 13:09"
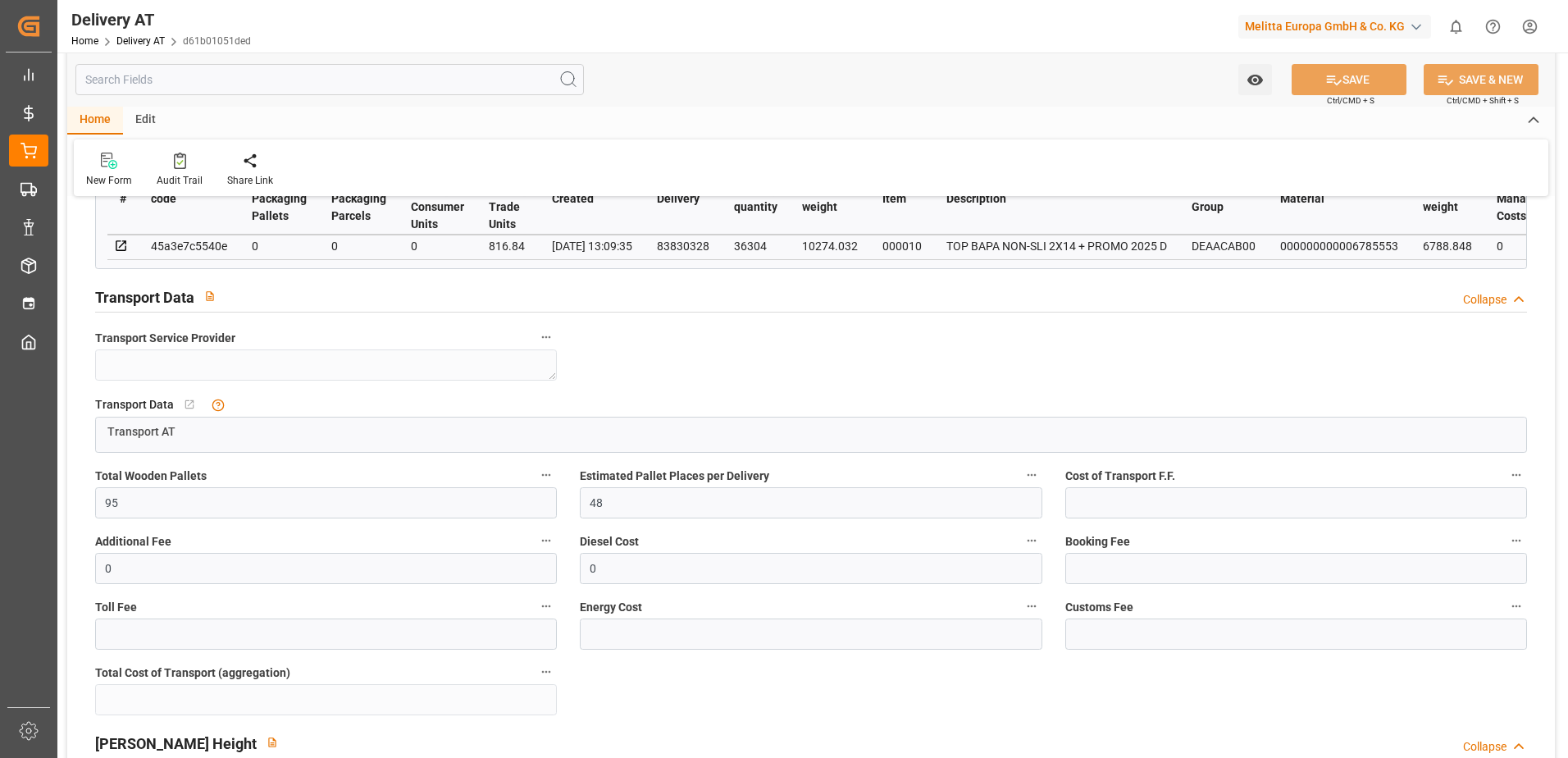
scroll to position [984, 0]
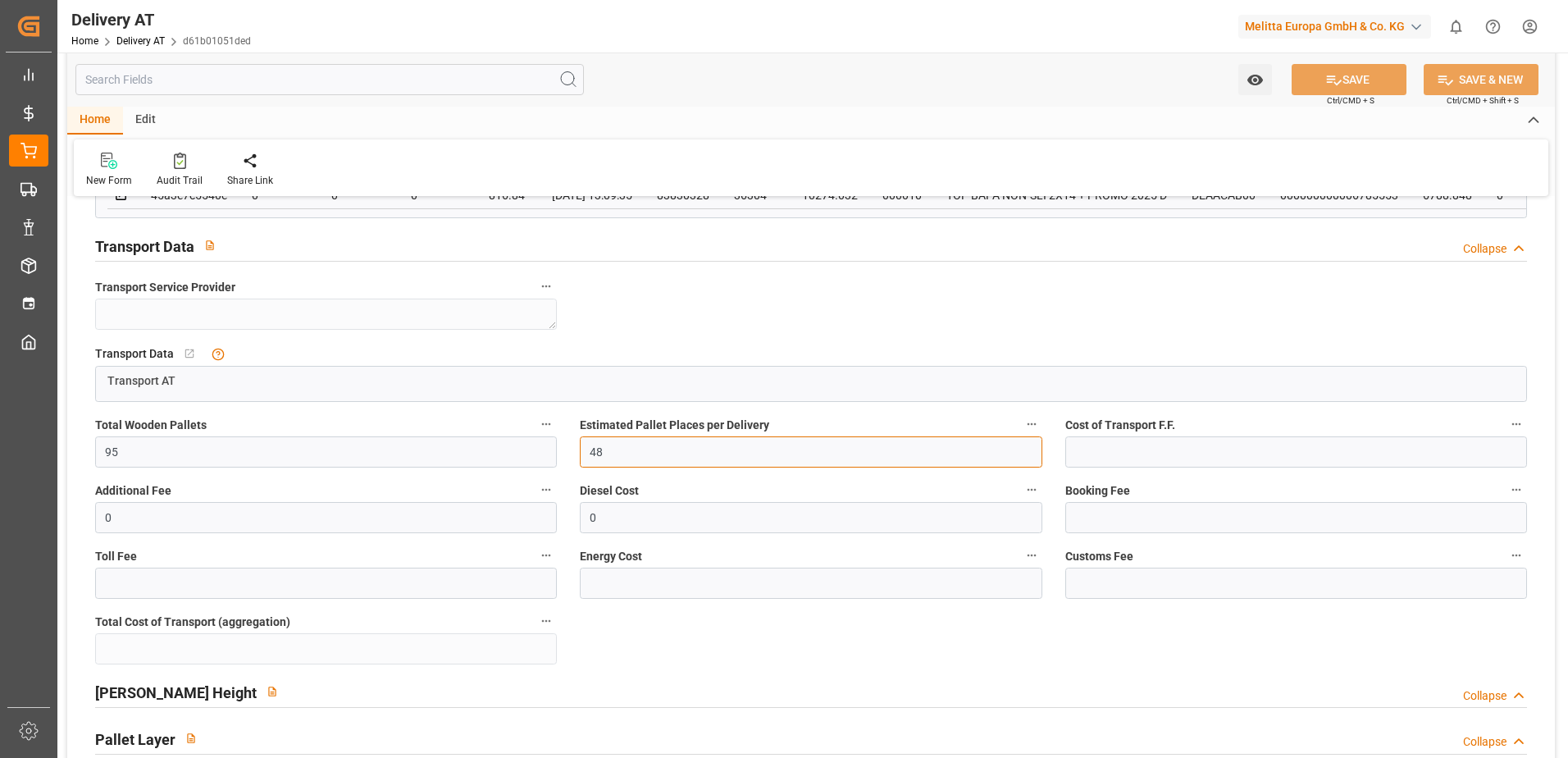
click at [606, 468] on input "48" at bounding box center [811, 452] width 462 height 31
type input "4"
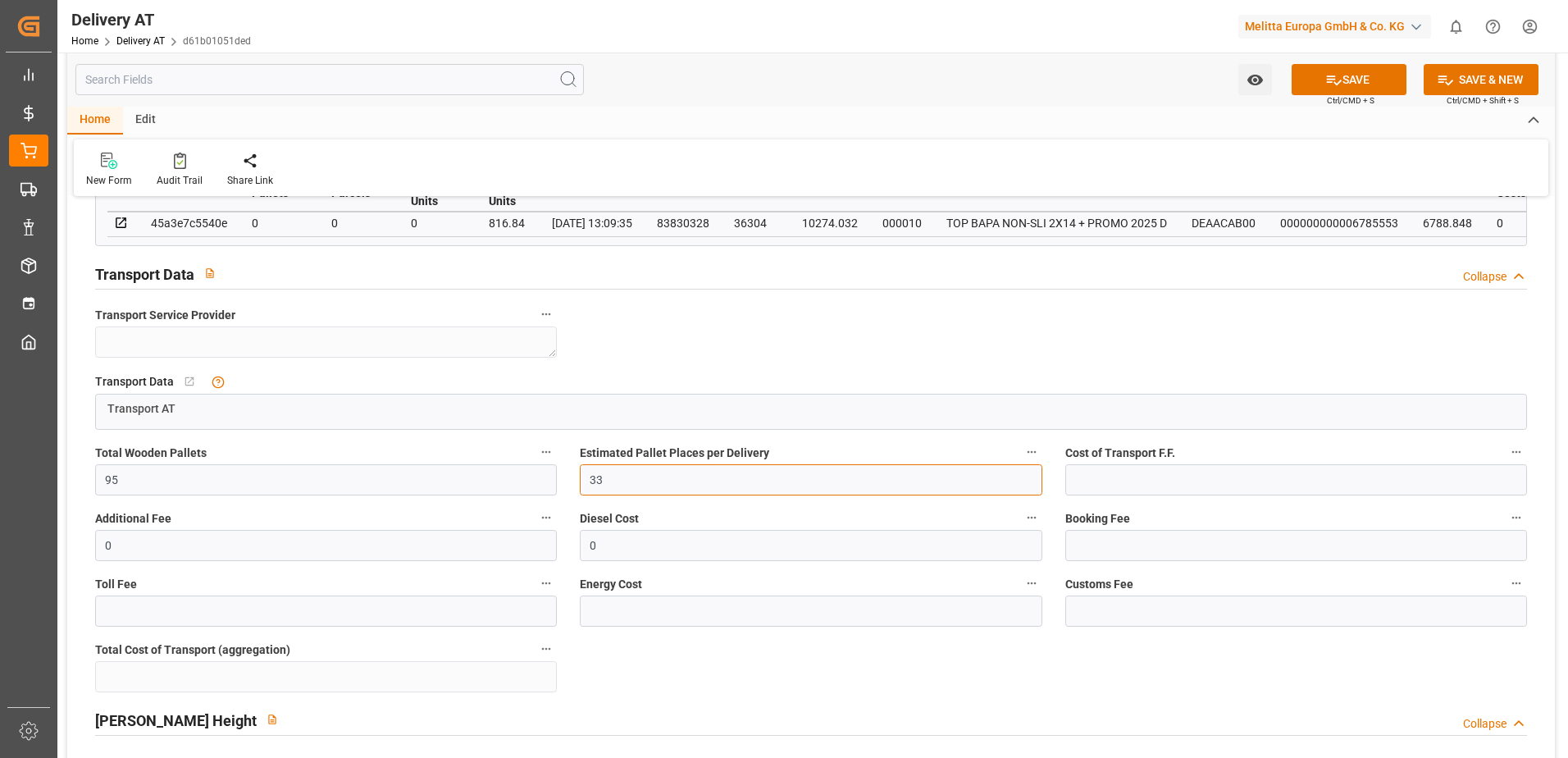
scroll to position [820, 0]
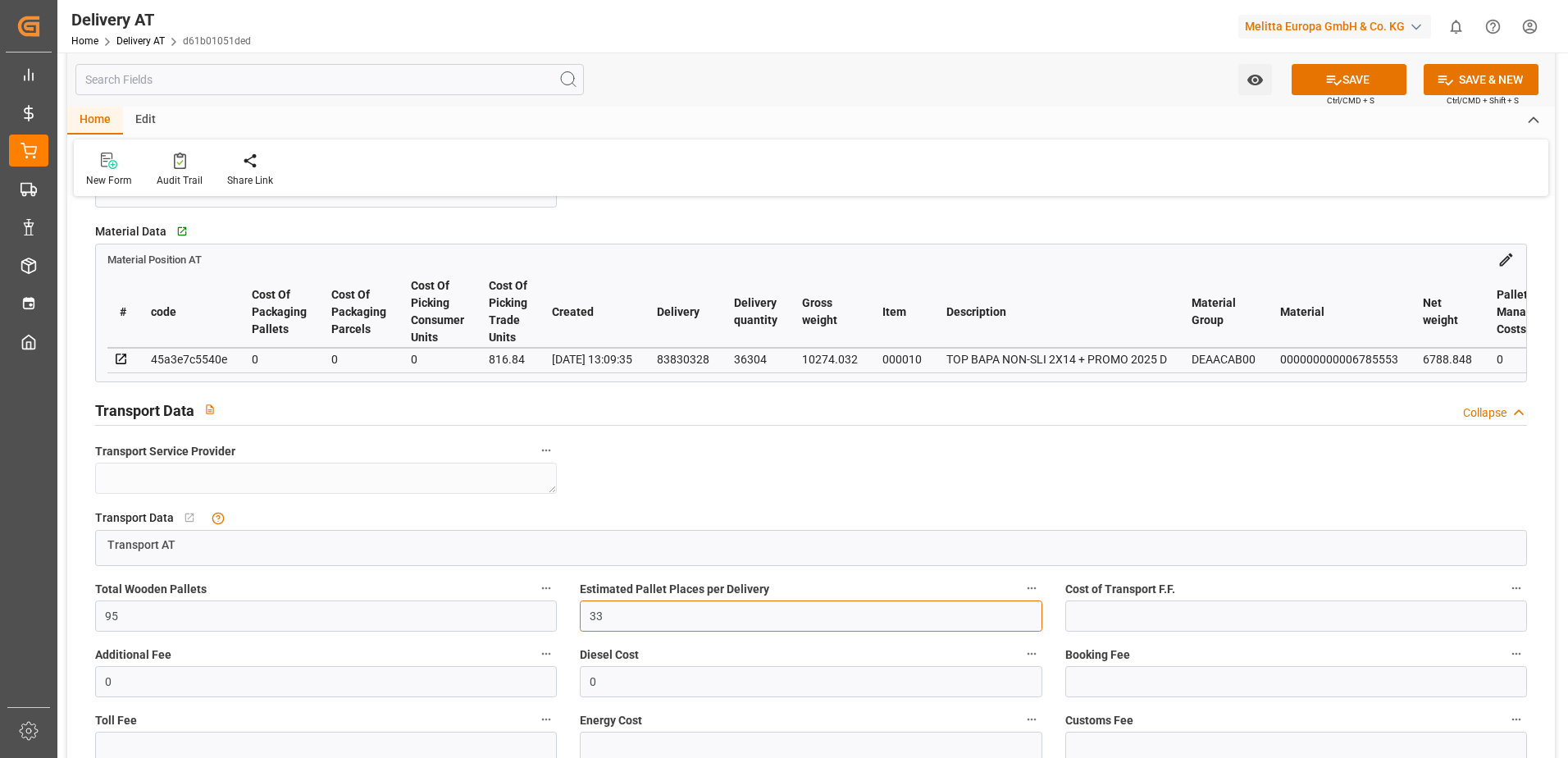
type input "33"
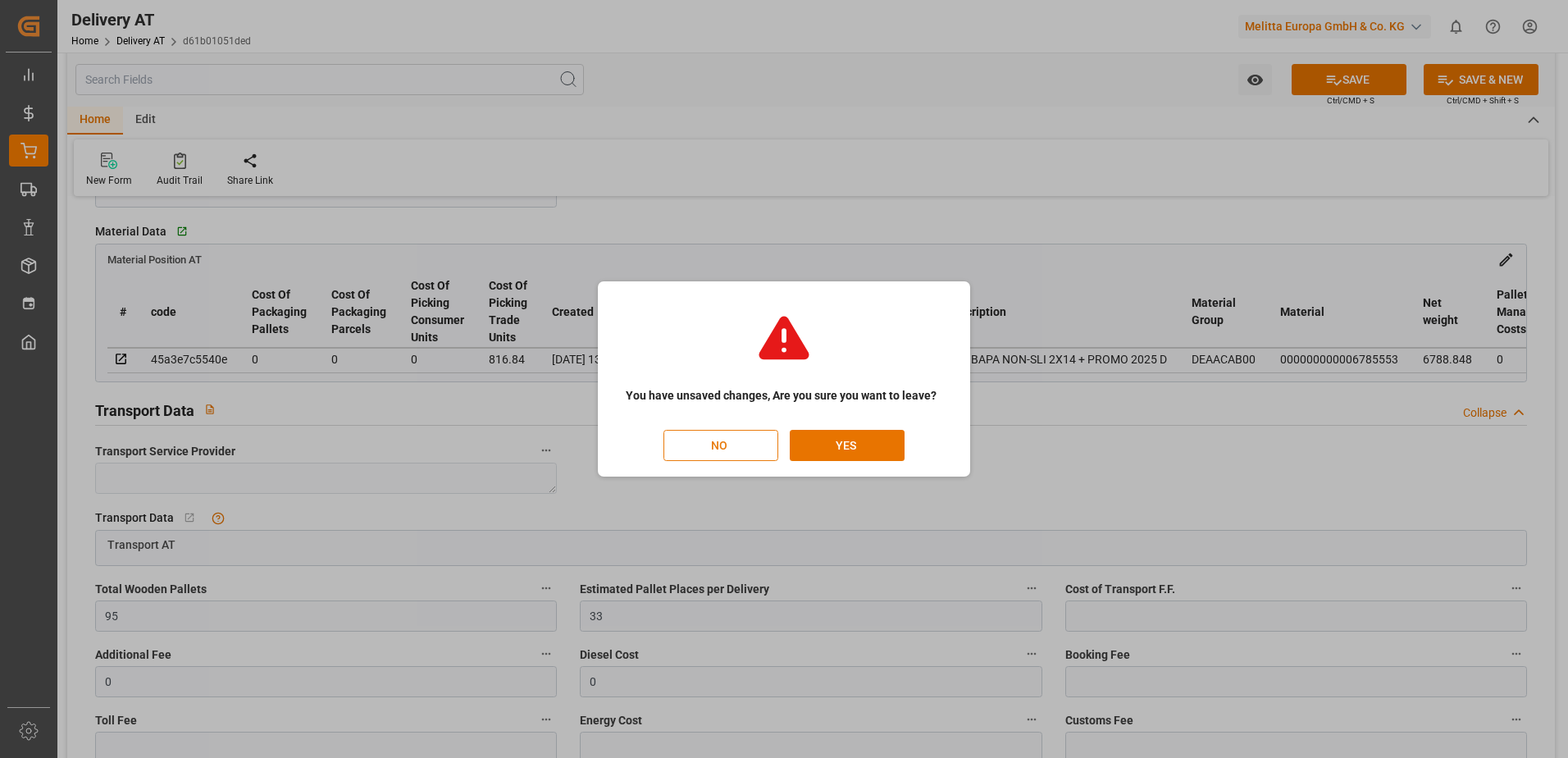
click at [735, 446] on button "NO" at bounding box center [721, 445] width 114 height 31
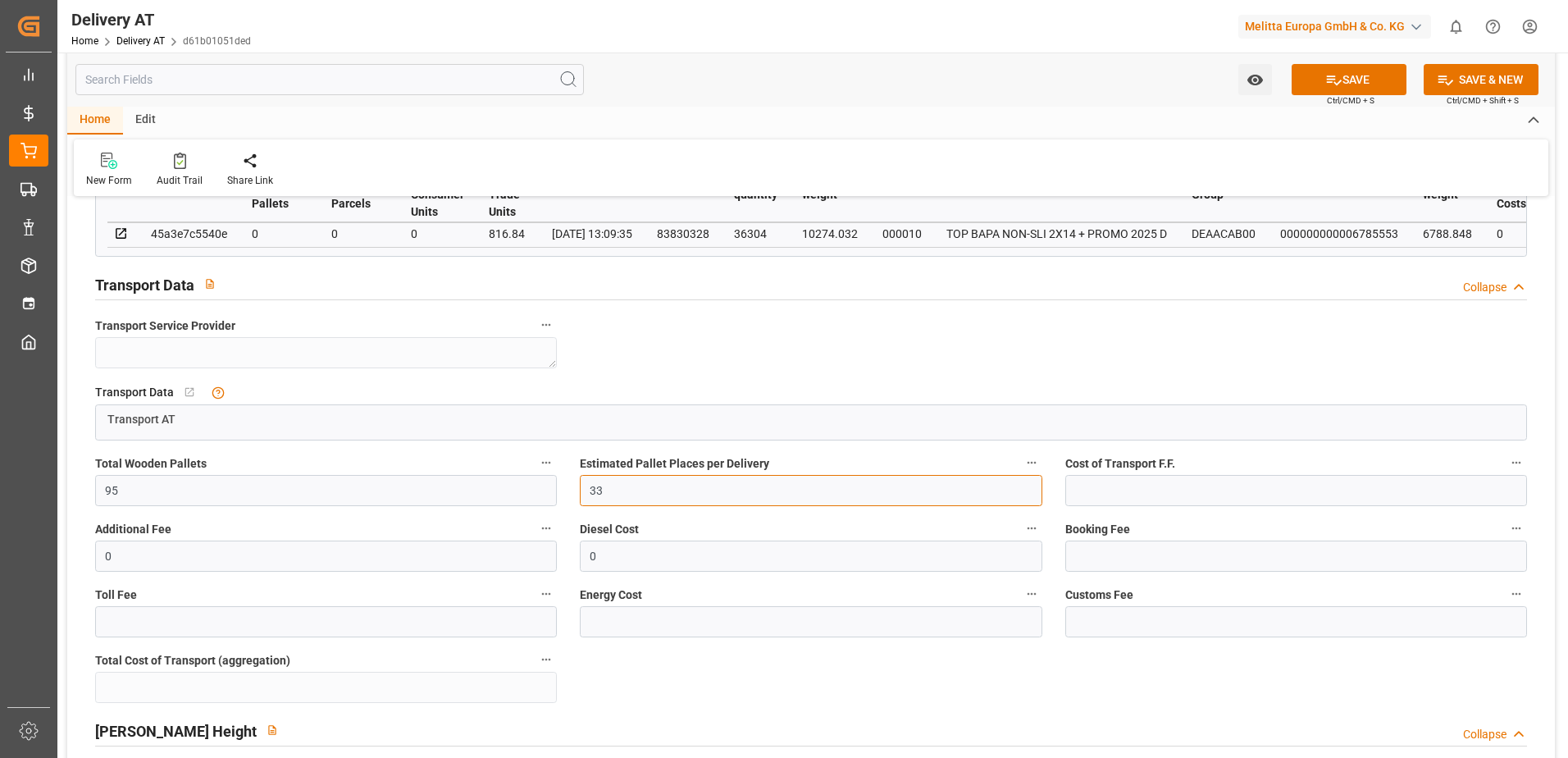
scroll to position [902, 0]
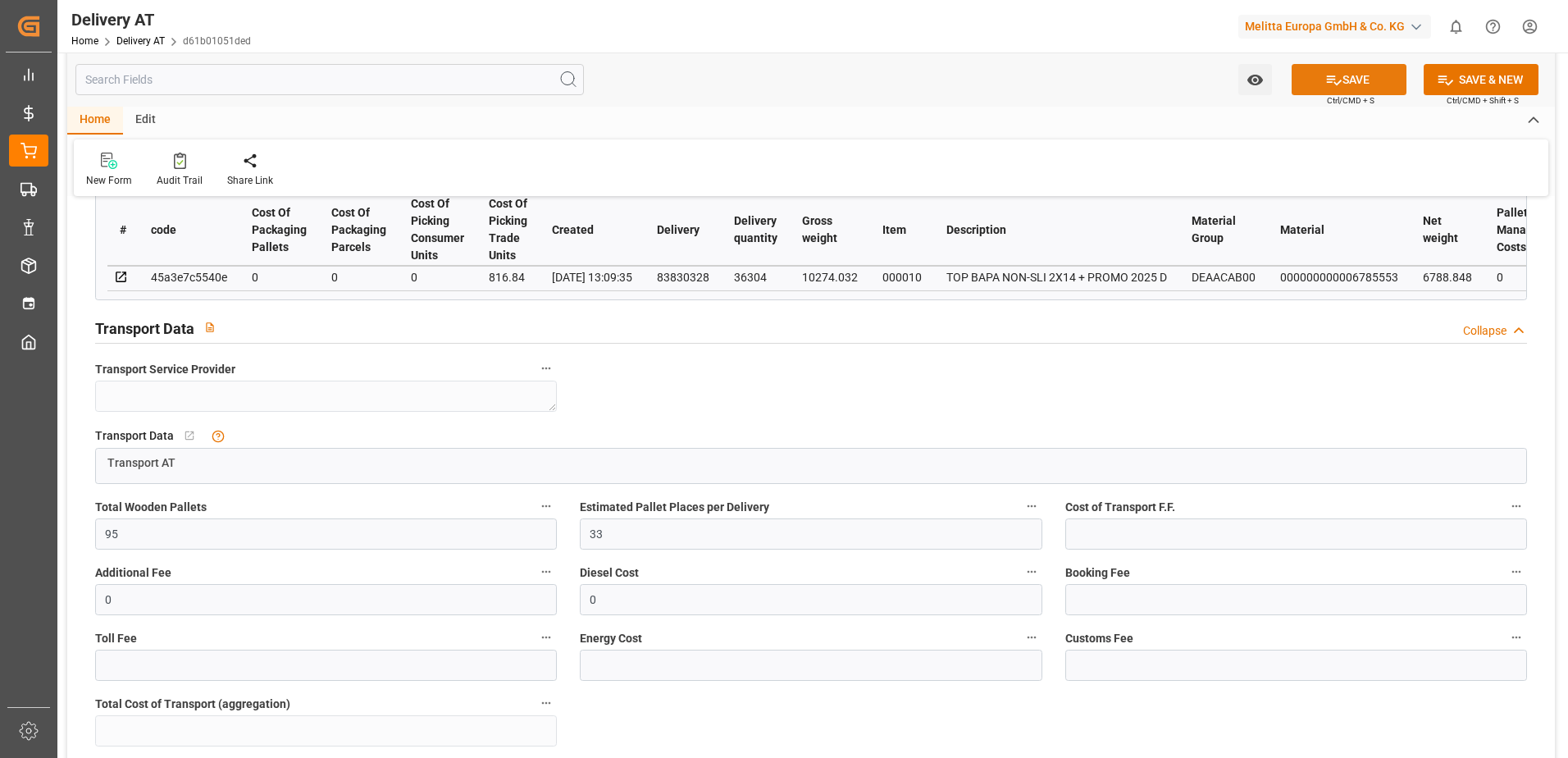
click at [1373, 74] on button "SAVE" at bounding box center [1349, 79] width 114 height 31
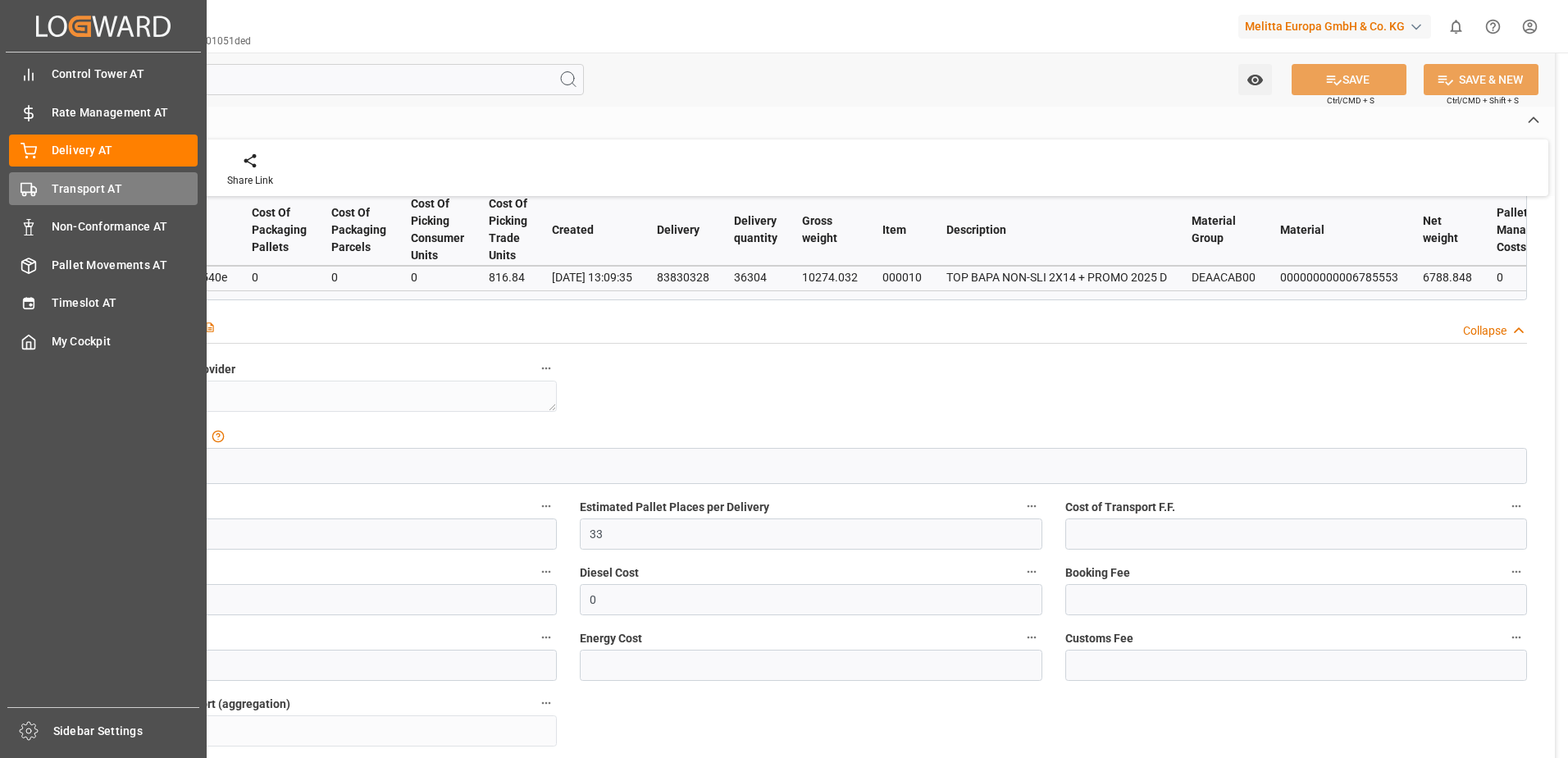
click at [46, 179] on div "Transport AT Transport AT" at bounding box center [104, 188] width 189 height 32
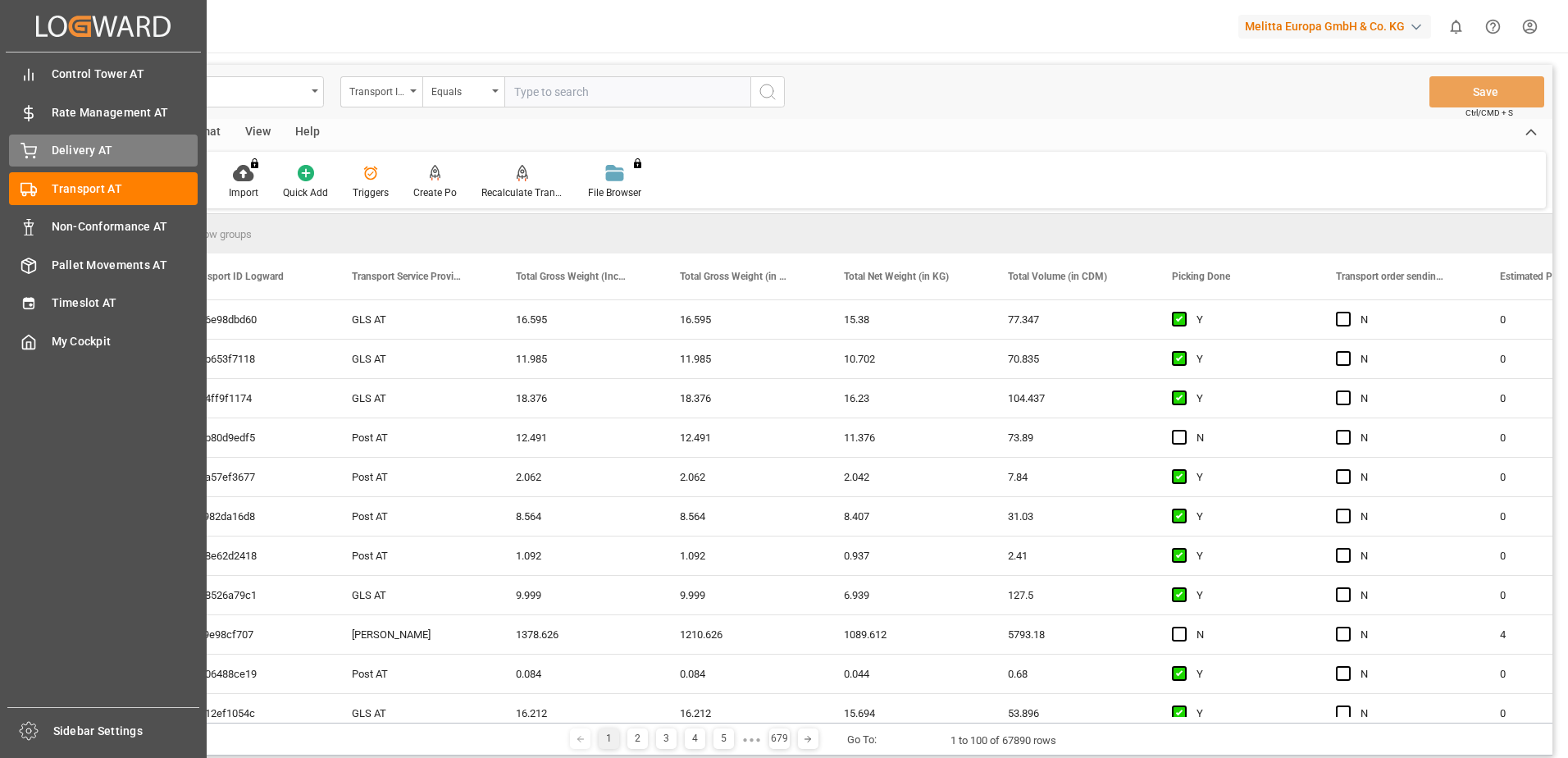
click at [60, 148] on span "Delivery AT" at bounding box center [125, 150] width 147 height 17
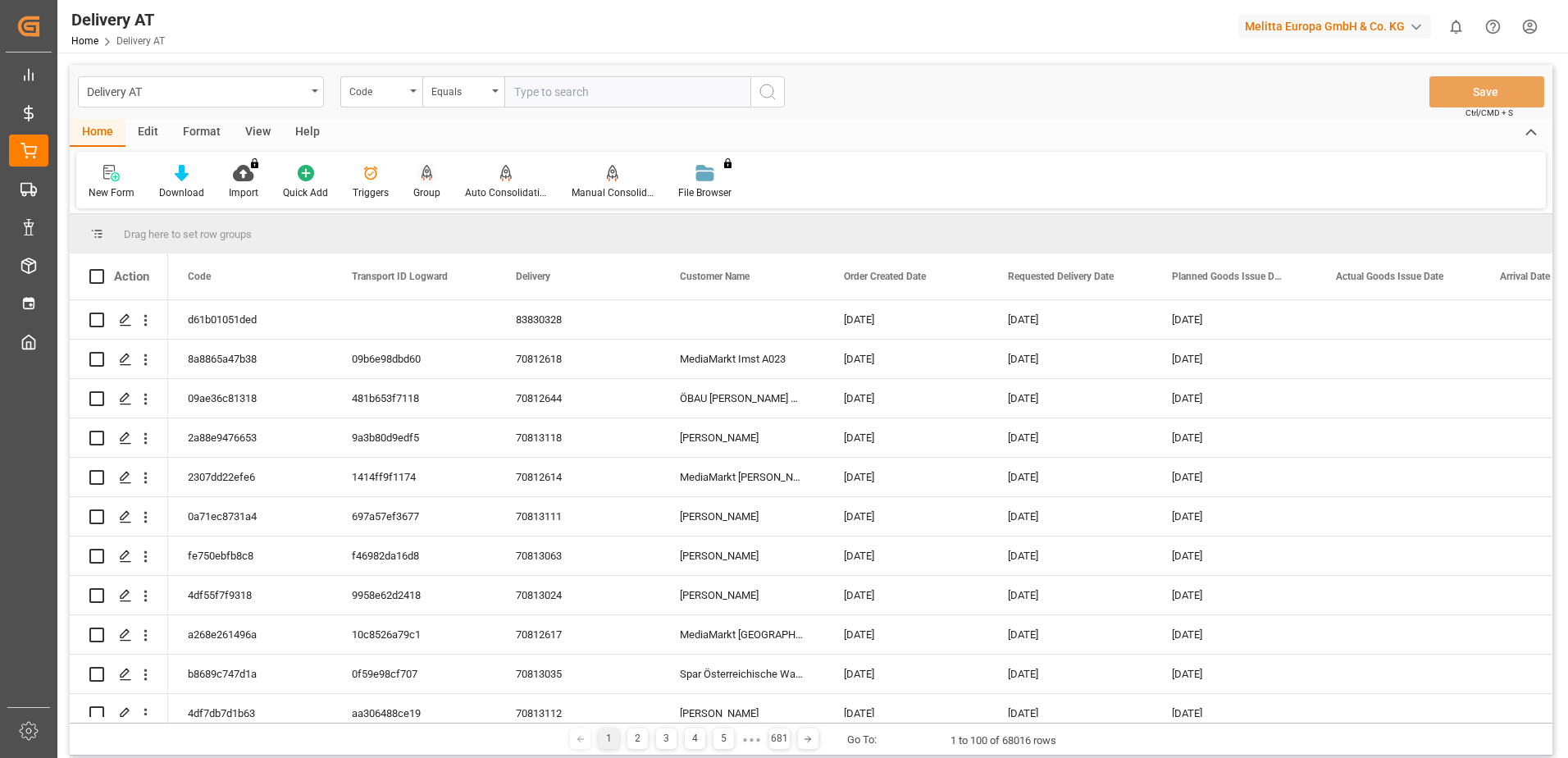
click at [422, 176] on icon at bounding box center [427, 173] width 12 height 16
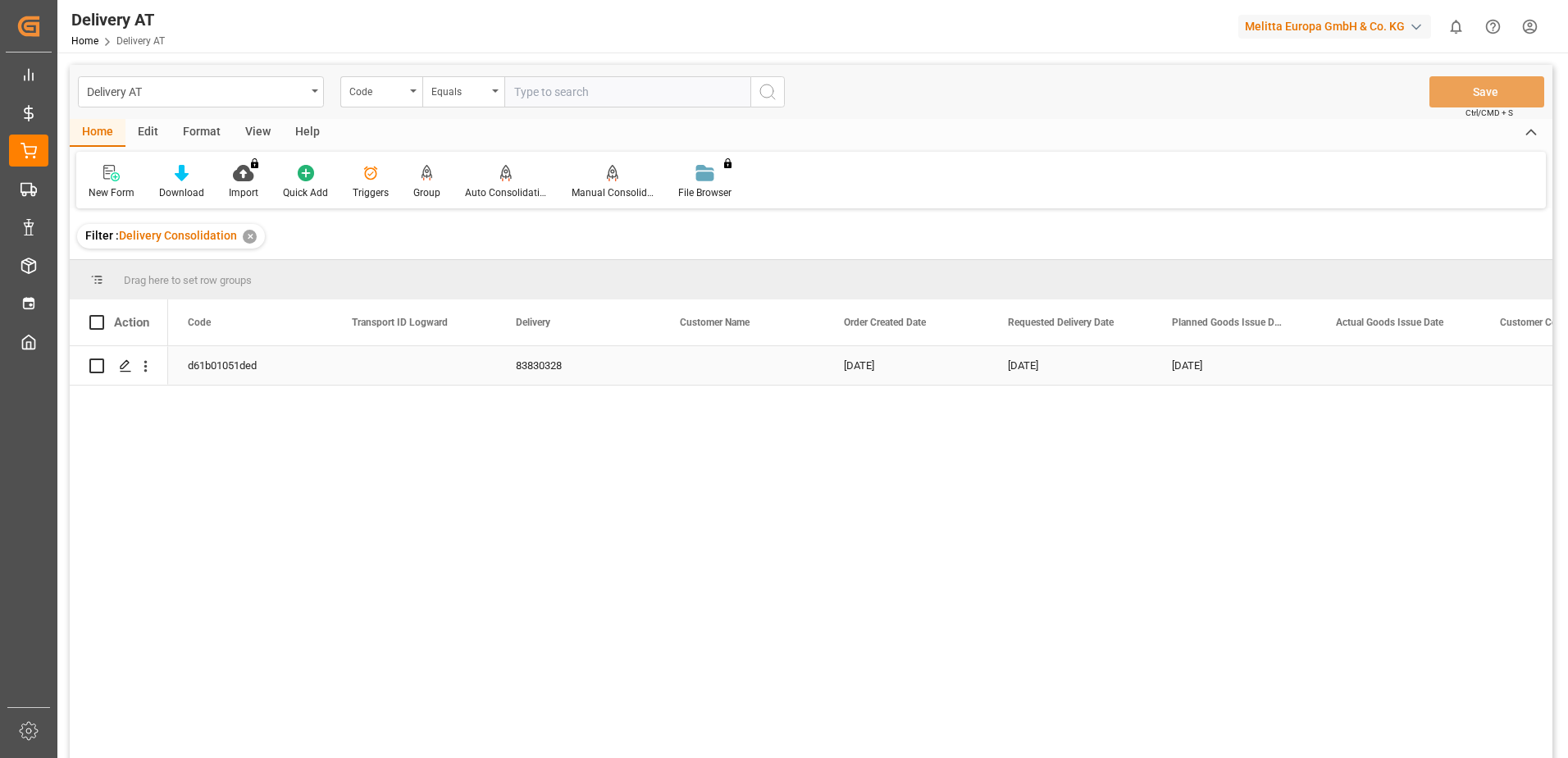
click at [95, 370] on input "Press Space to toggle row selection (unchecked)" at bounding box center [96, 366] width 15 height 15
checkbox input "true"
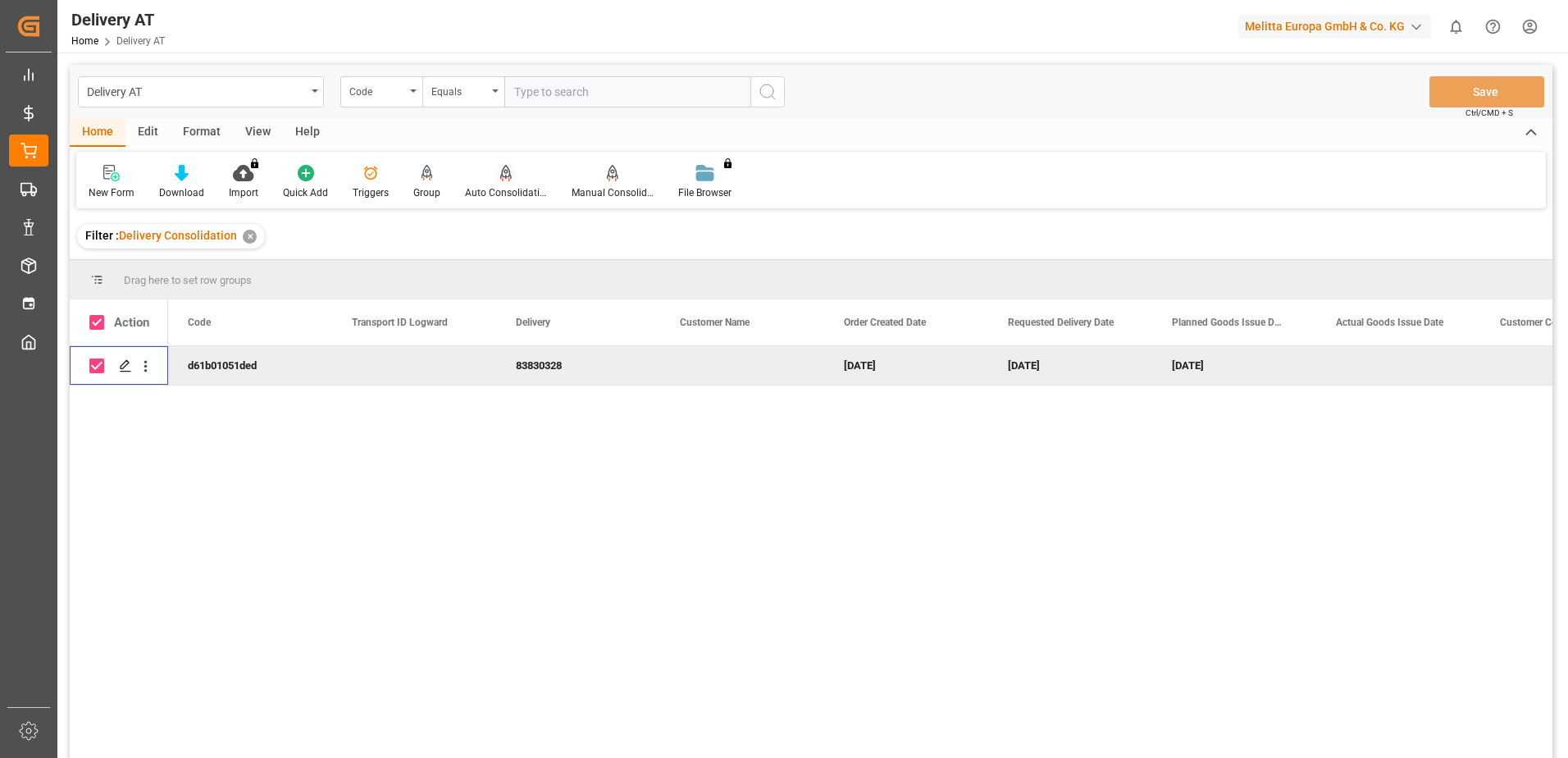
click at [511, 183] on div "Auto Consolidation" at bounding box center [506, 182] width 106 height 36
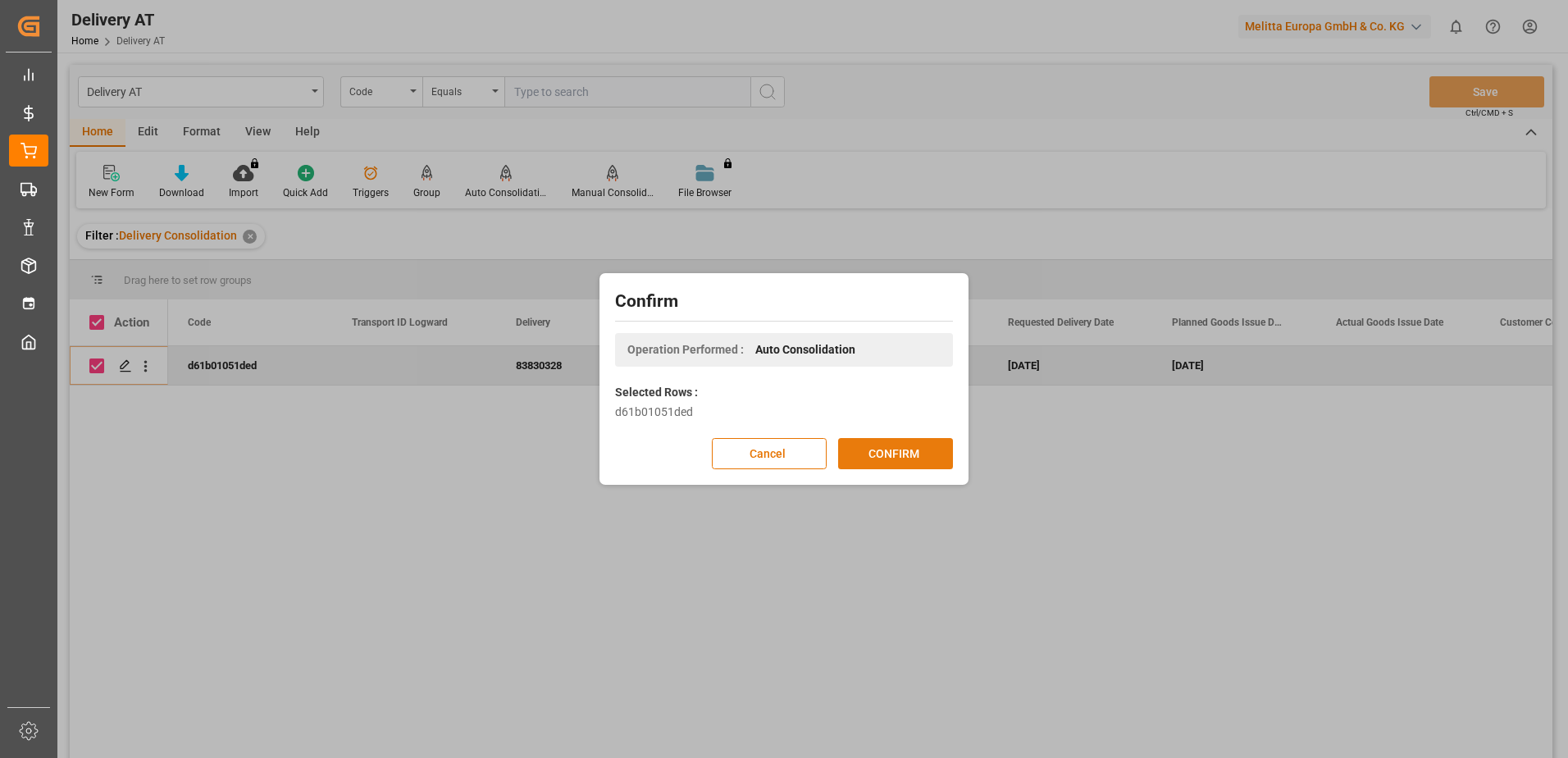
click at [873, 446] on button "CONFIRM" at bounding box center [895, 453] width 114 height 31
